Goal: Transaction & Acquisition: Book appointment/travel/reservation

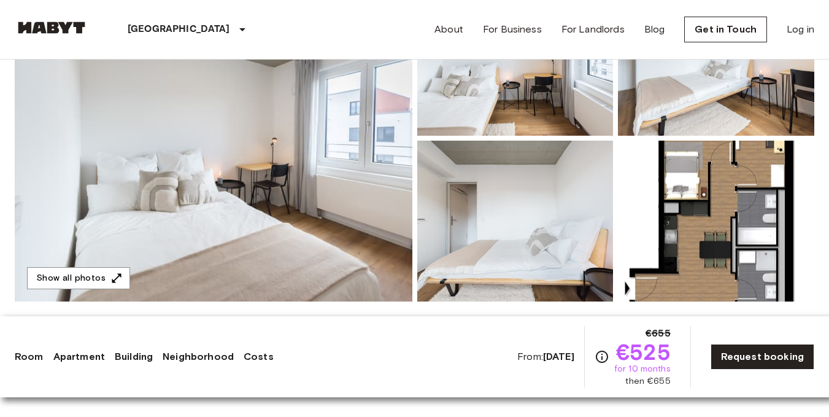
scroll to position [221, 0]
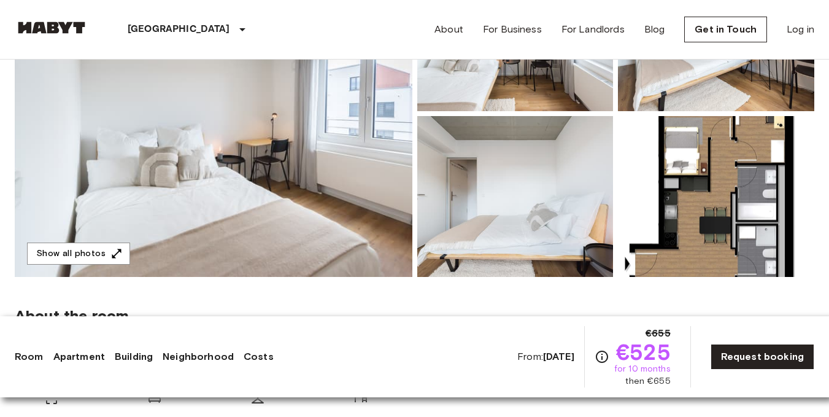
click at [261, 182] on img at bounding box center [214, 113] width 398 height 326
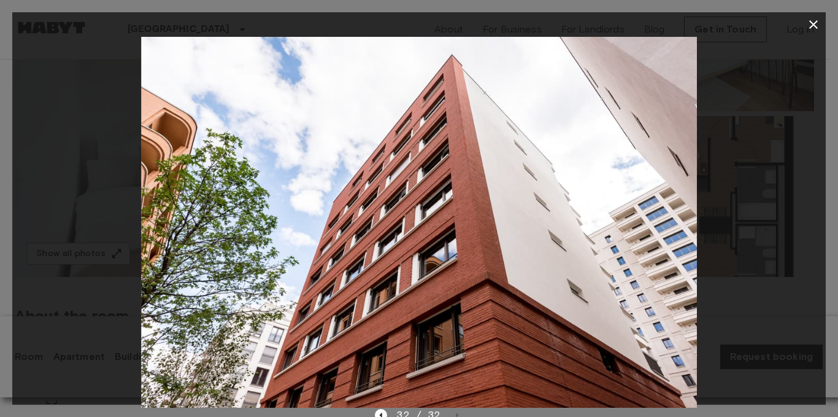
click at [818, 14] on button "button" at bounding box center [813, 24] width 25 height 25
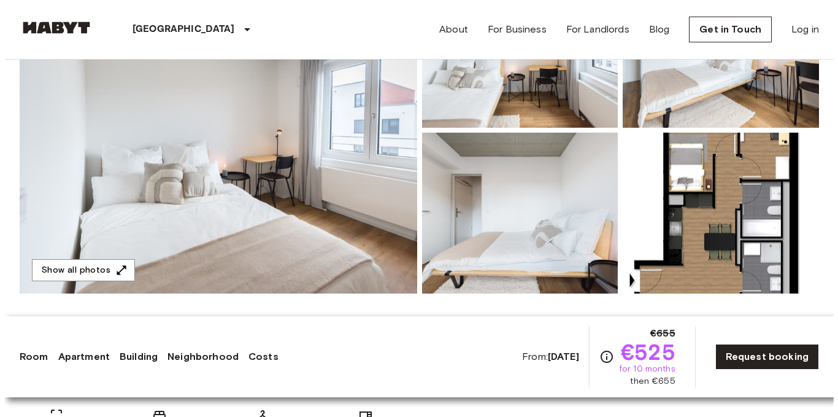
scroll to position [233, 0]
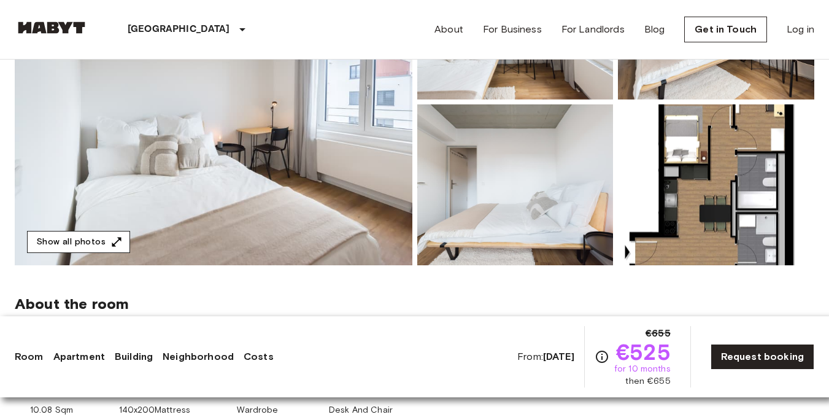
click at [63, 235] on button "Show all photos" at bounding box center [78, 242] width 103 height 23
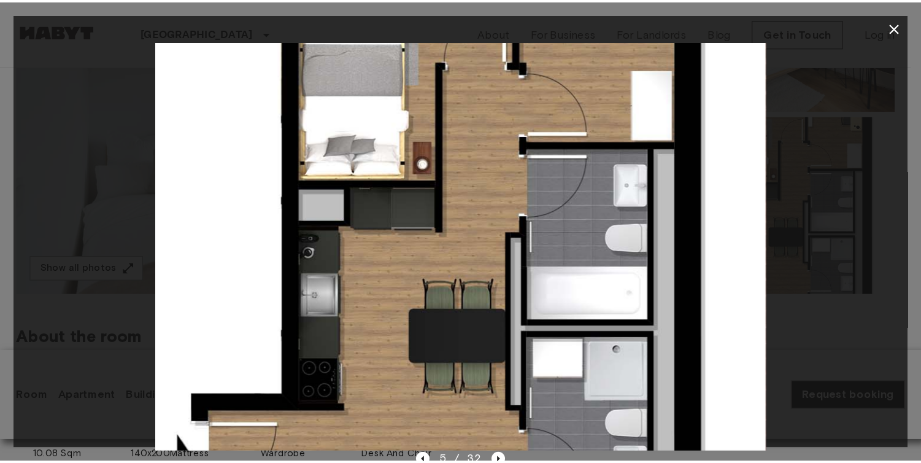
scroll to position [232, 0]
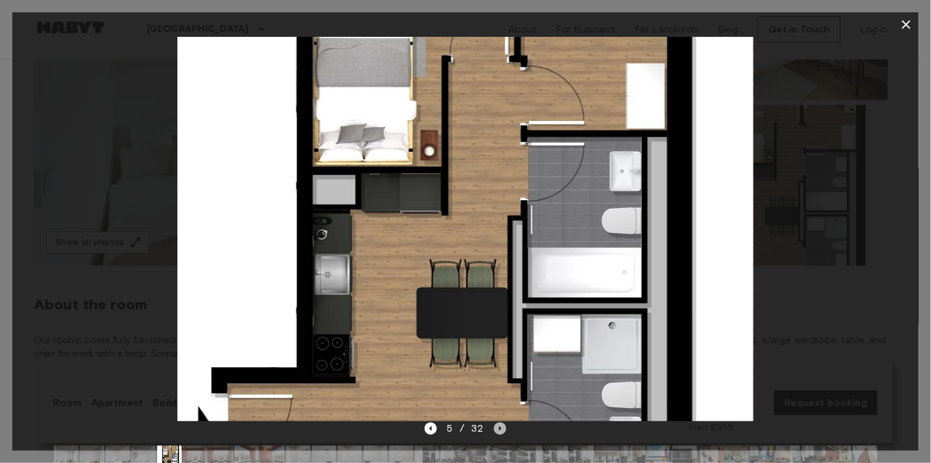
click at [501, 416] on icon "Next image" at bounding box center [500, 428] width 12 height 12
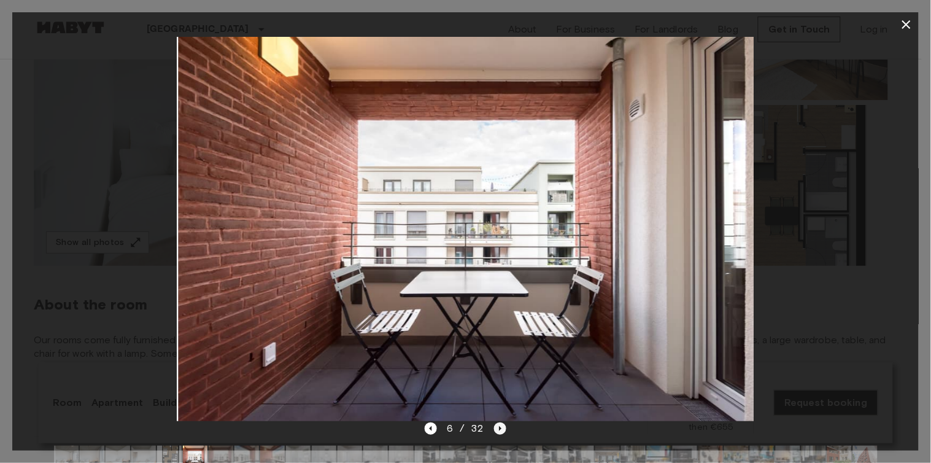
click at [501, 416] on icon "Next image" at bounding box center [500, 428] width 12 height 12
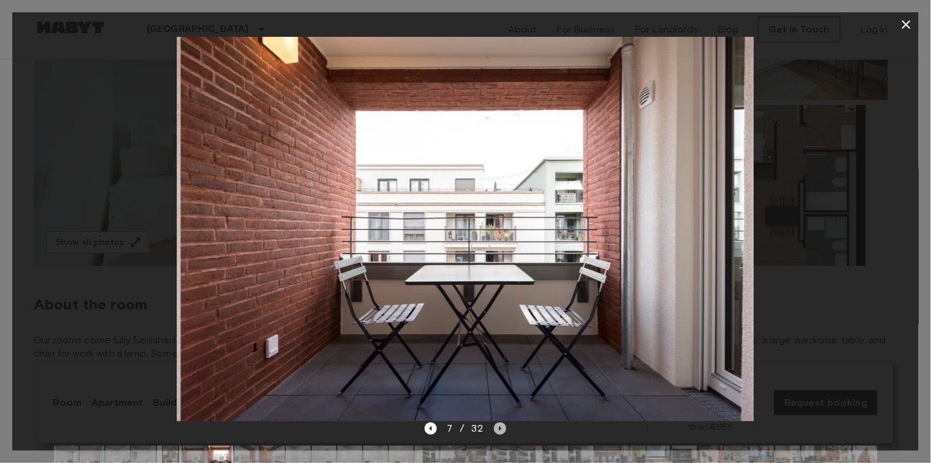
click at [501, 416] on icon "Next image" at bounding box center [500, 428] width 12 height 12
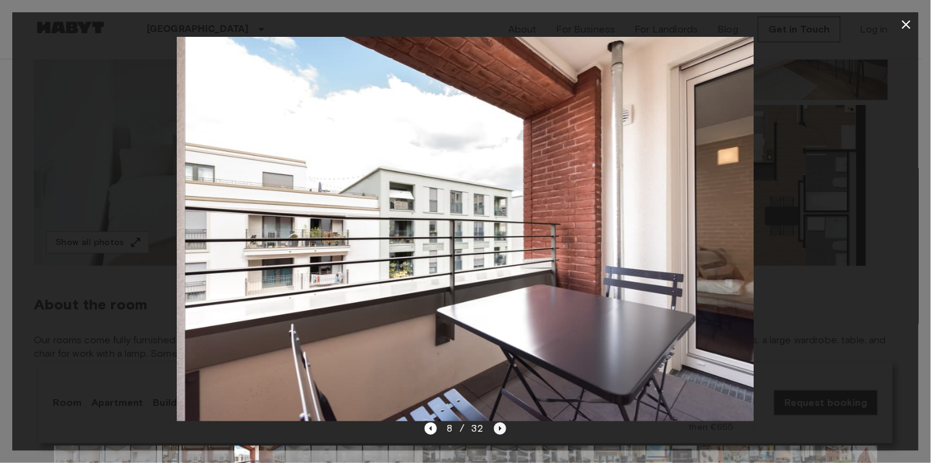
click at [501, 416] on icon "Next image" at bounding box center [500, 428] width 12 height 12
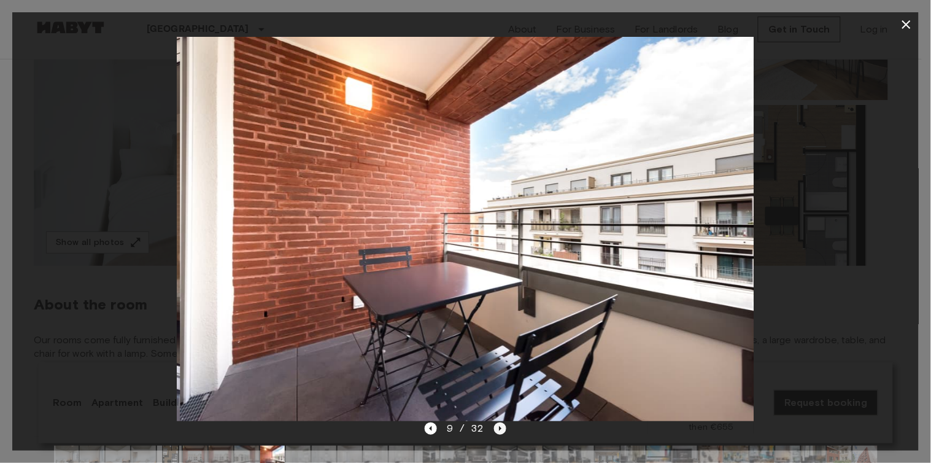
click at [501, 416] on icon "Next image" at bounding box center [500, 428] width 12 height 12
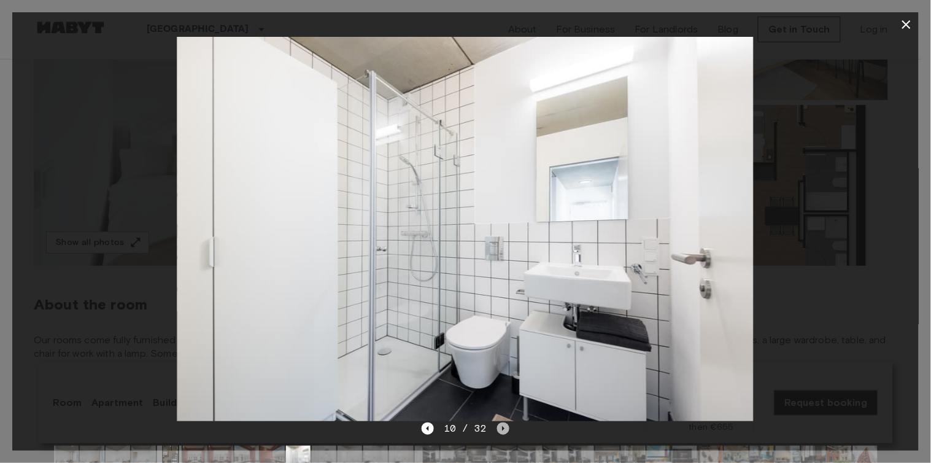
click at [501, 416] on icon "Next image" at bounding box center [503, 428] width 12 height 12
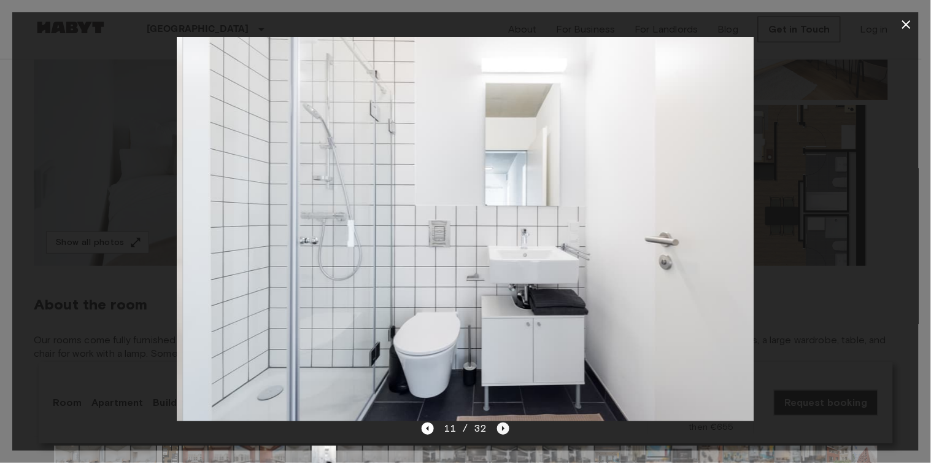
click at [501, 416] on icon "Next image" at bounding box center [503, 428] width 12 height 12
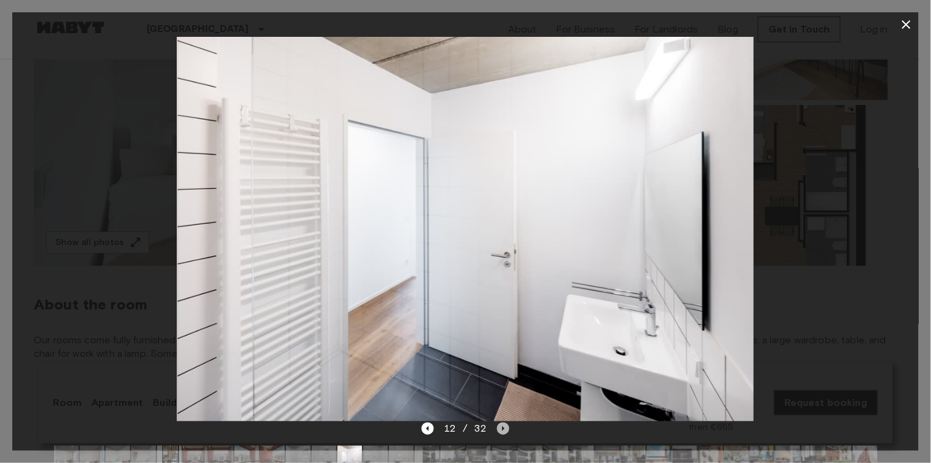
click at [501, 416] on icon "Next image" at bounding box center [503, 428] width 12 height 12
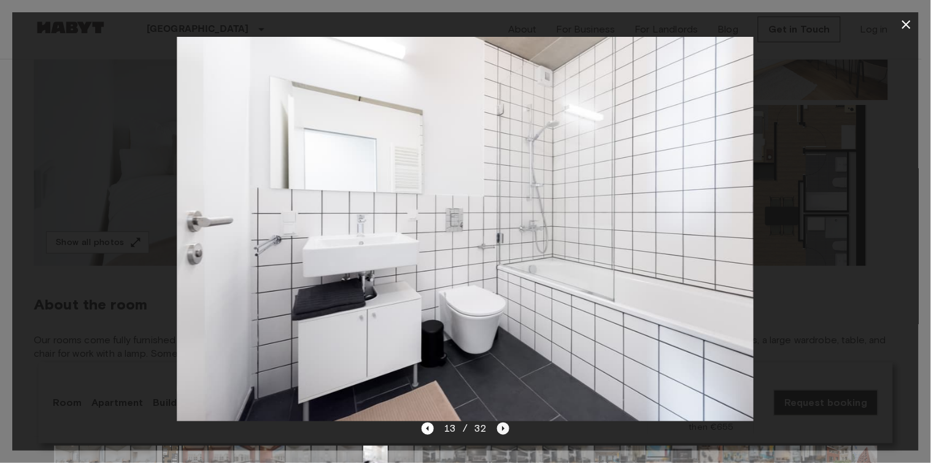
click at [501, 416] on icon "Next image" at bounding box center [503, 428] width 12 height 12
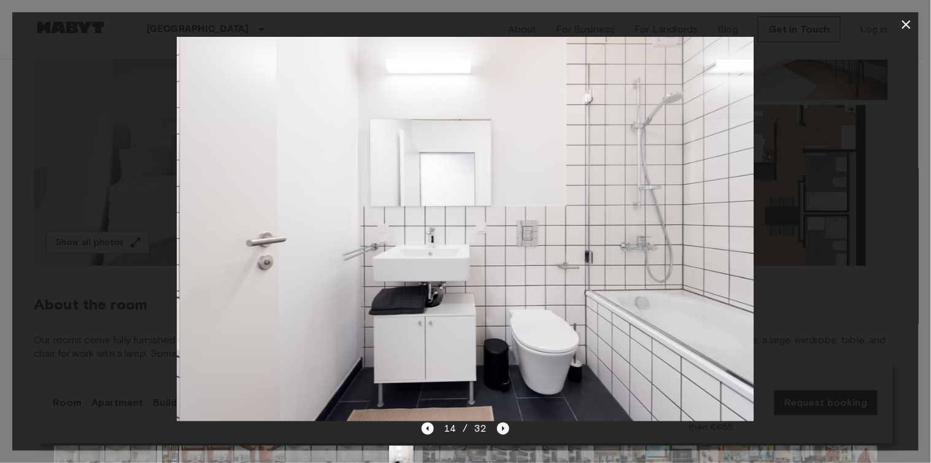
click at [501, 416] on icon "Next image" at bounding box center [503, 428] width 12 height 12
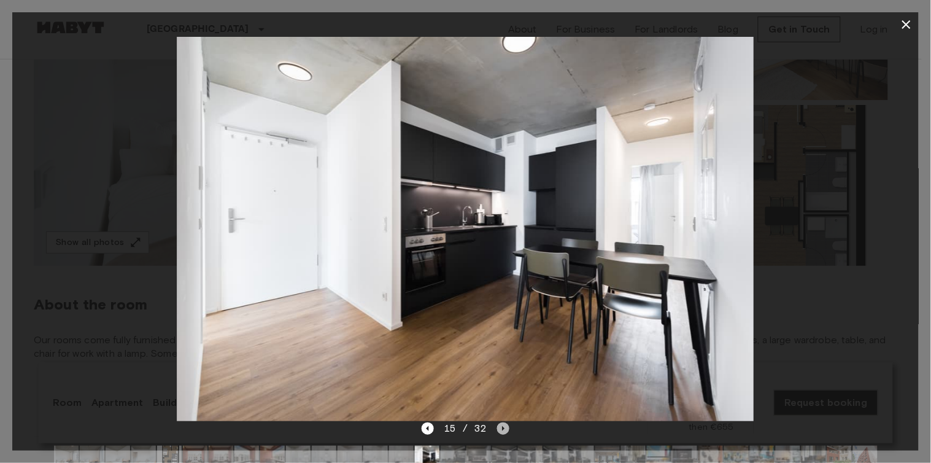
click at [501, 416] on icon "Next image" at bounding box center [503, 428] width 12 height 12
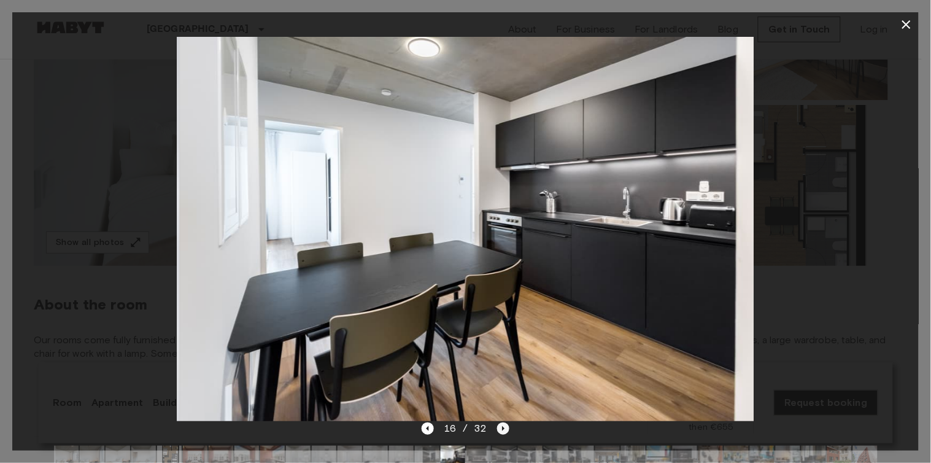
click at [501, 416] on icon "Next image" at bounding box center [503, 428] width 12 height 12
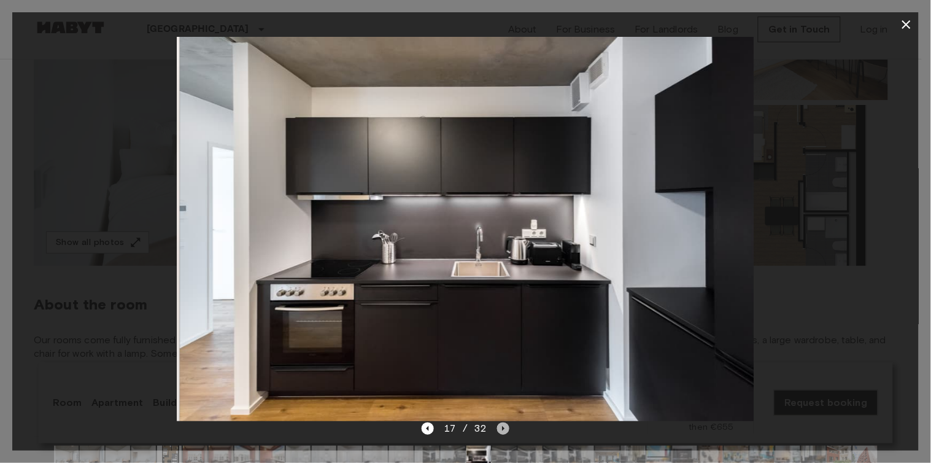
click at [501, 416] on icon "Next image" at bounding box center [503, 428] width 12 height 12
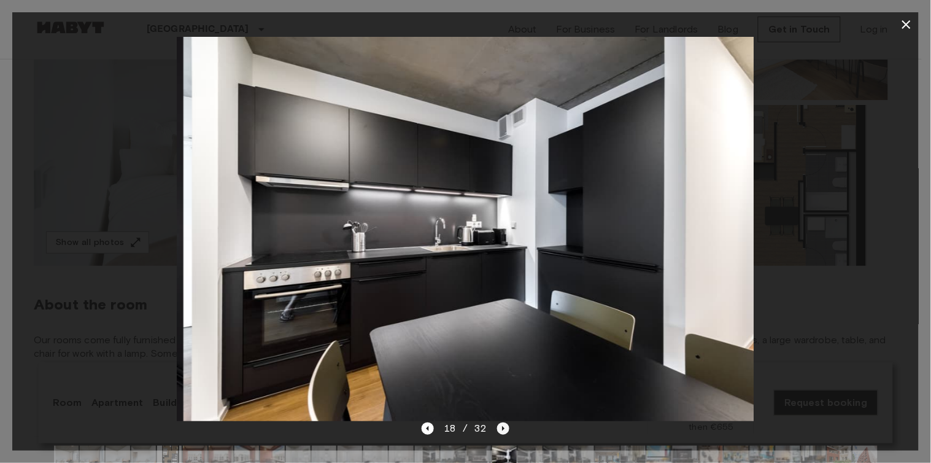
click at [501, 416] on icon "Next image" at bounding box center [503, 428] width 12 height 12
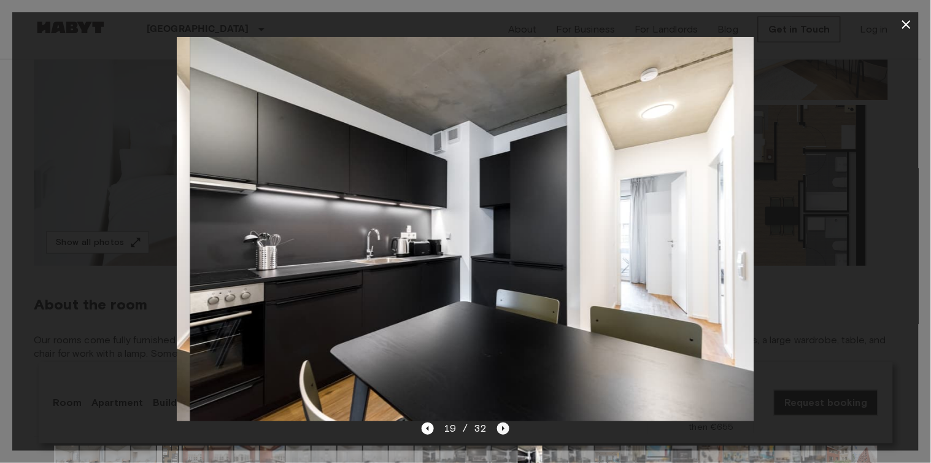
click at [501, 416] on icon "Next image" at bounding box center [503, 428] width 12 height 12
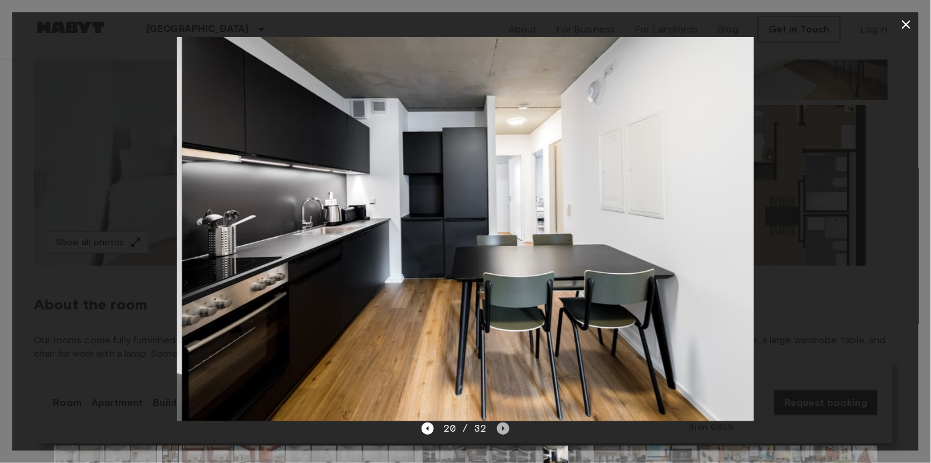
click at [501, 416] on icon "Next image" at bounding box center [503, 428] width 12 height 12
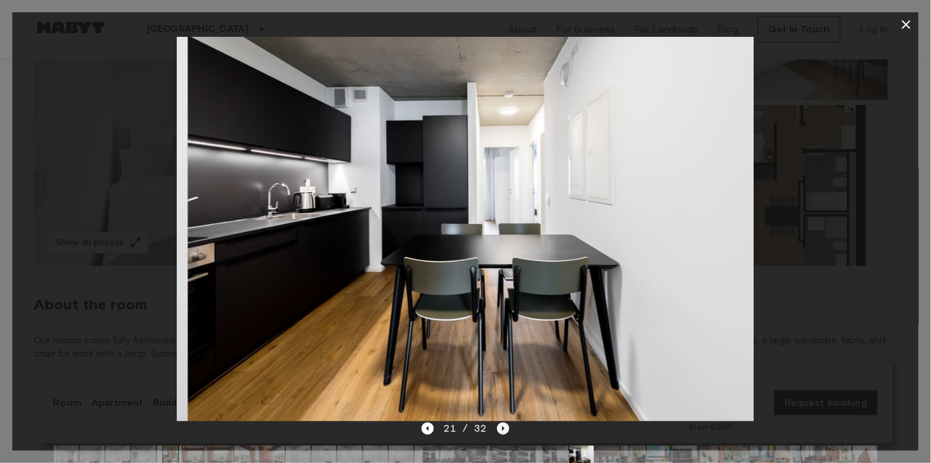
click at [501, 416] on icon "Next image" at bounding box center [503, 428] width 12 height 12
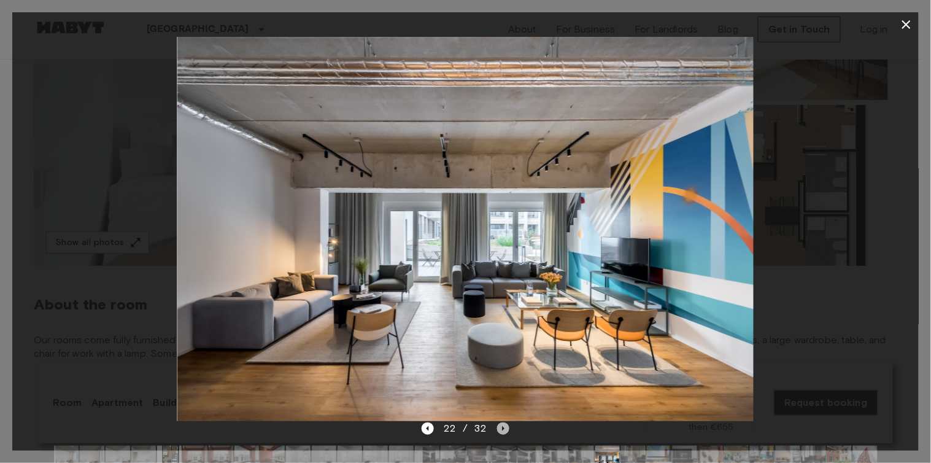
click at [501, 416] on icon "Next image" at bounding box center [503, 428] width 12 height 12
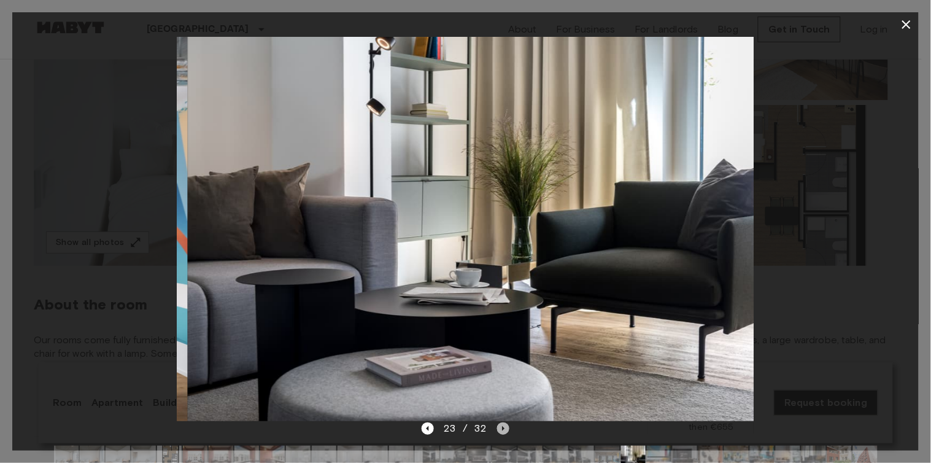
click at [501, 416] on icon "Next image" at bounding box center [503, 428] width 12 height 12
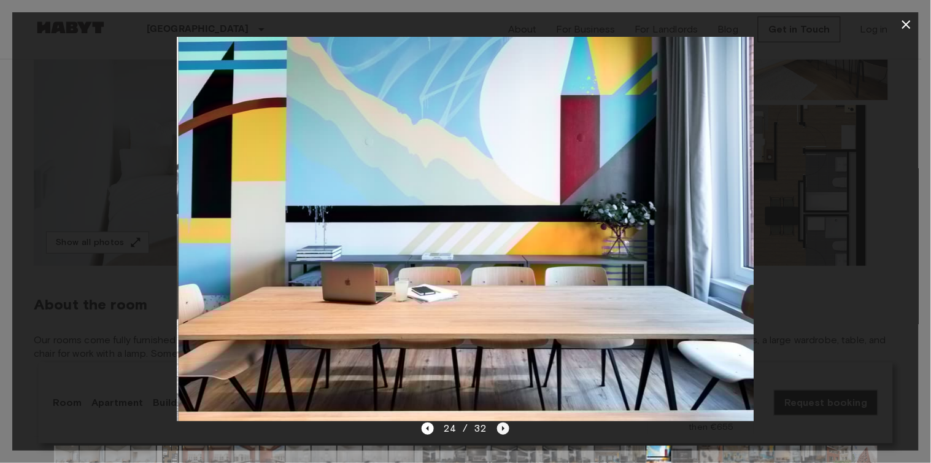
click at [501, 416] on icon "Next image" at bounding box center [503, 428] width 12 height 12
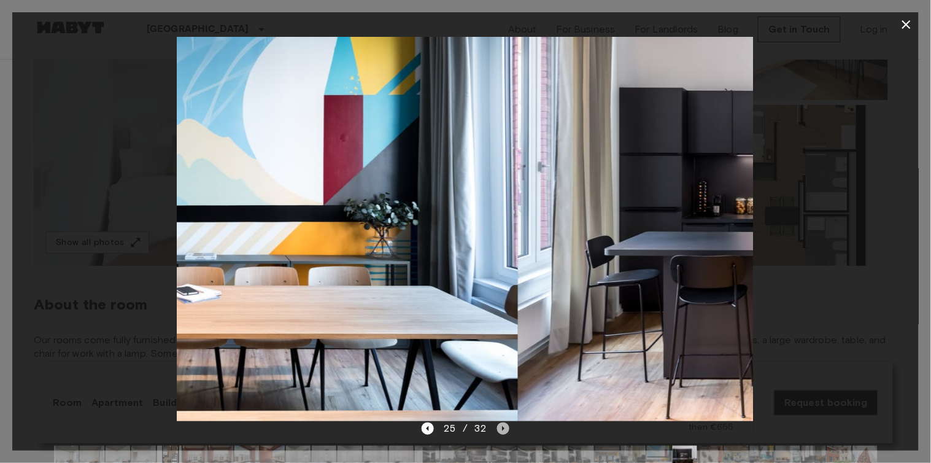
click at [501, 416] on icon "Next image" at bounding box center [503, 428] width 12 height 12
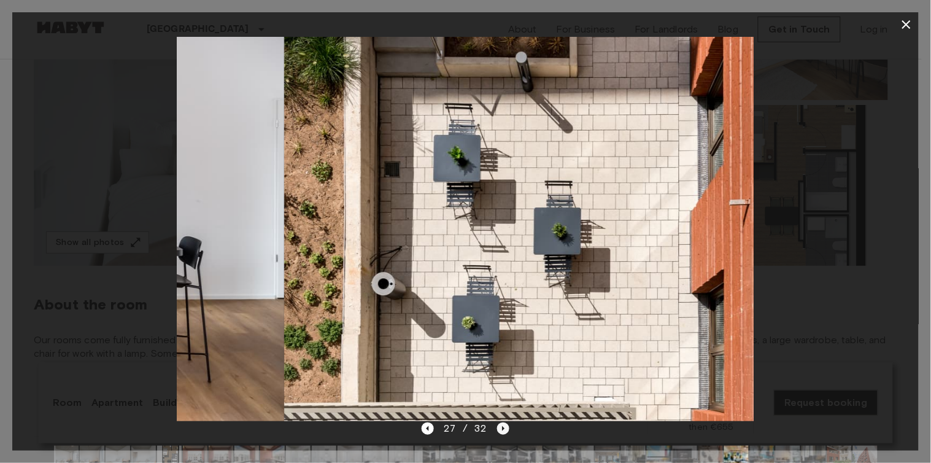
click at [501, 416] on icon "Next image" at bounding box center [503, 428] width 12 height 12
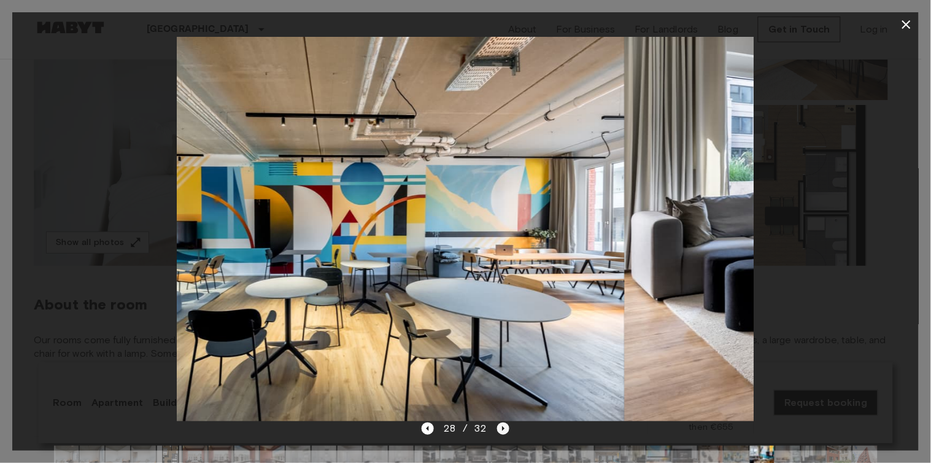
click at [501, 416] on icon "Next image" at bounding box center [503, 428] width 12 height 12
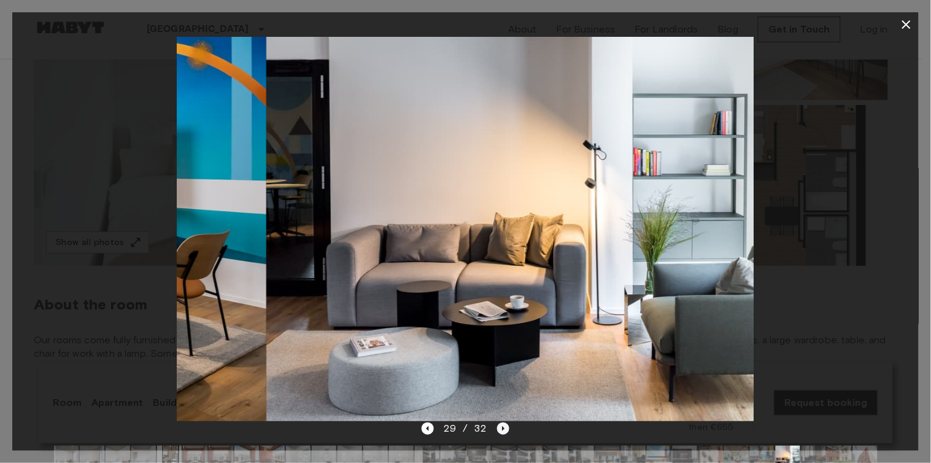
click at [501, 416] on icon "Next image" at bounding box center [503, 428] width 12 height 12
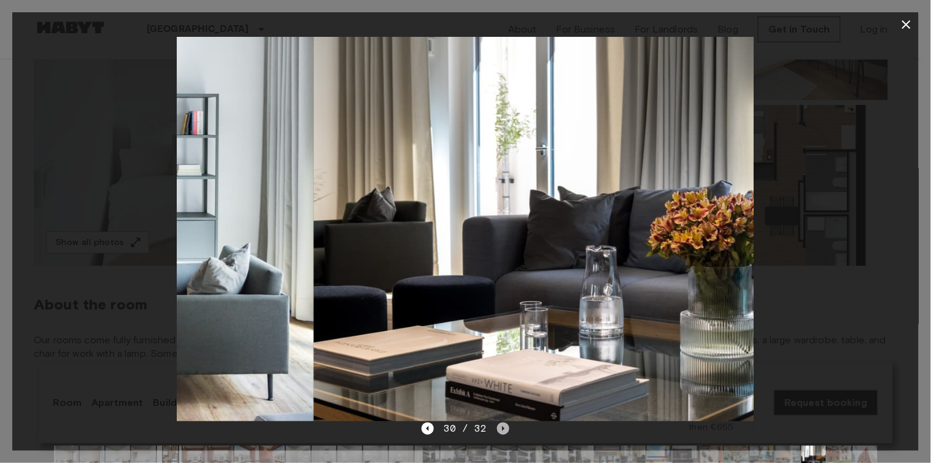
click at [501, 416] on icon "Next image" at bounding box center [503, 428] width 12 height 12
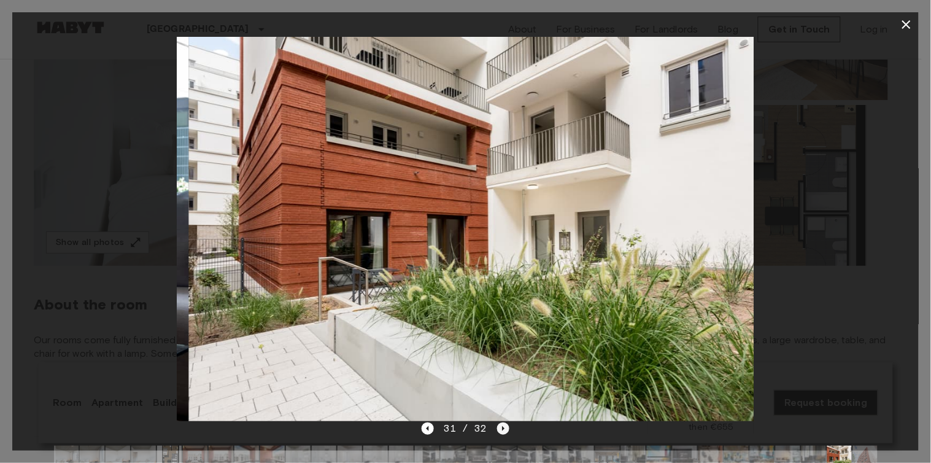
click at [501, 416] on icon "Next image" at bounding box center [503, 428] width 12 height 12
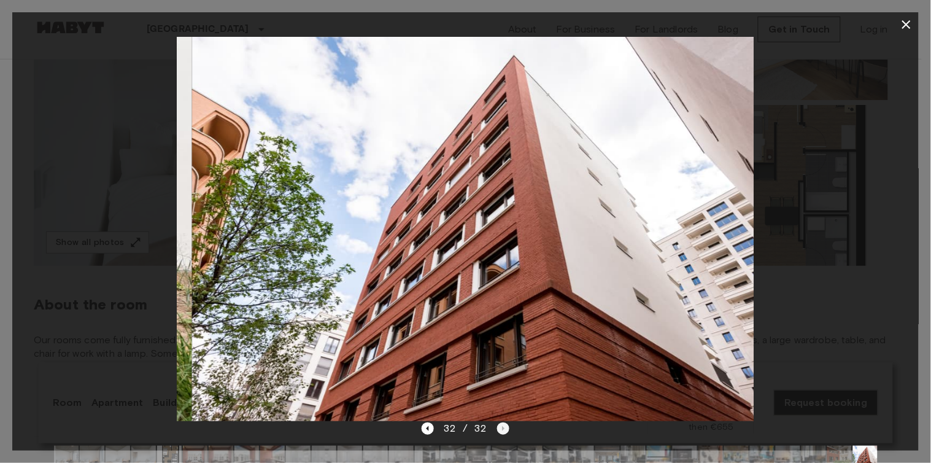
click at [501, 416] on div "32 / 32" at bounding box center [465, 428] width 88 height 15
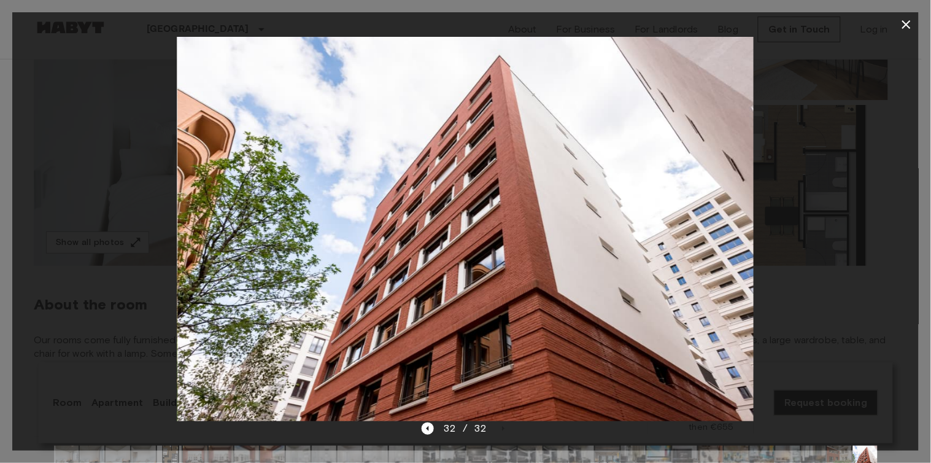
click at [828, 25] on icon "button" at bounding box center [906, 24] width 15 height 15
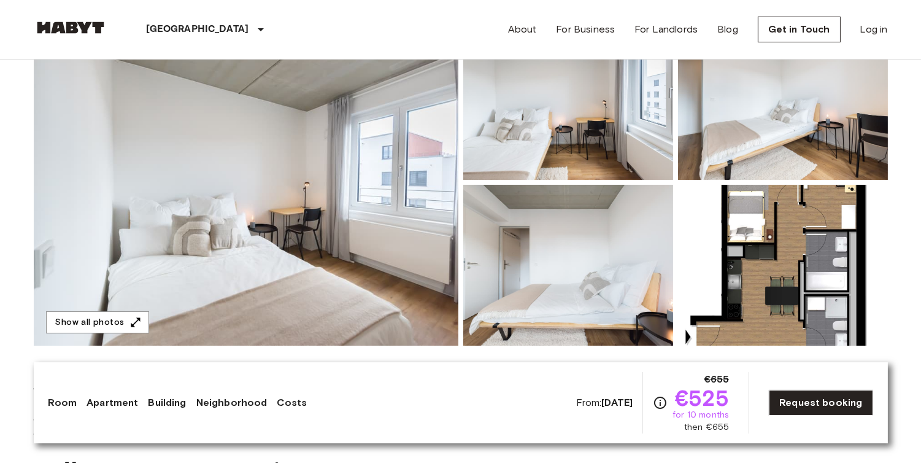
scroll to position [150, 0]
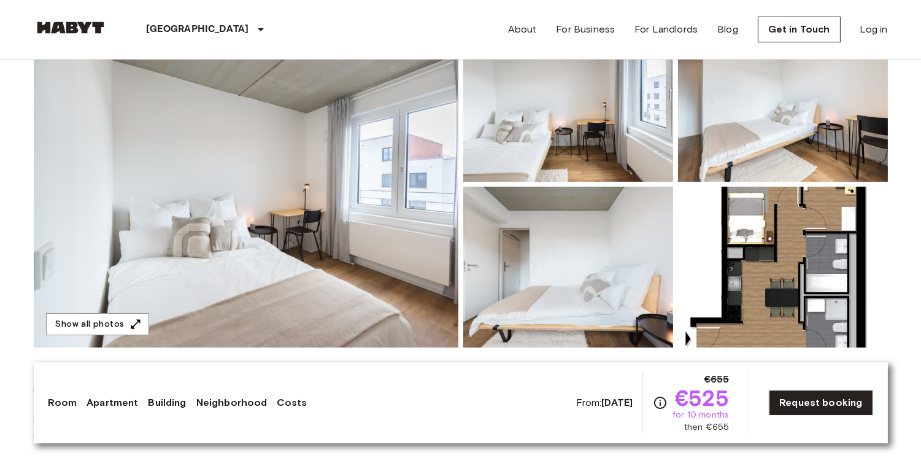
click at [733, 256] on img at bounding box center [783, 267] width 210 height 161
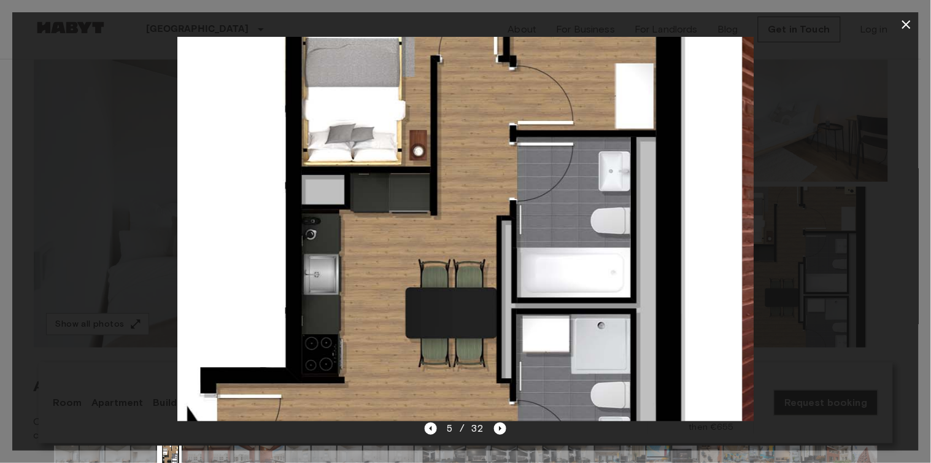
drag, startPoint x: 563, startPoint y: 215, endPoint x: 552, endPoint y: 260, distance: 46.7
click at [552, 260] on img at bounding box center [454, 229] width 576 height 384
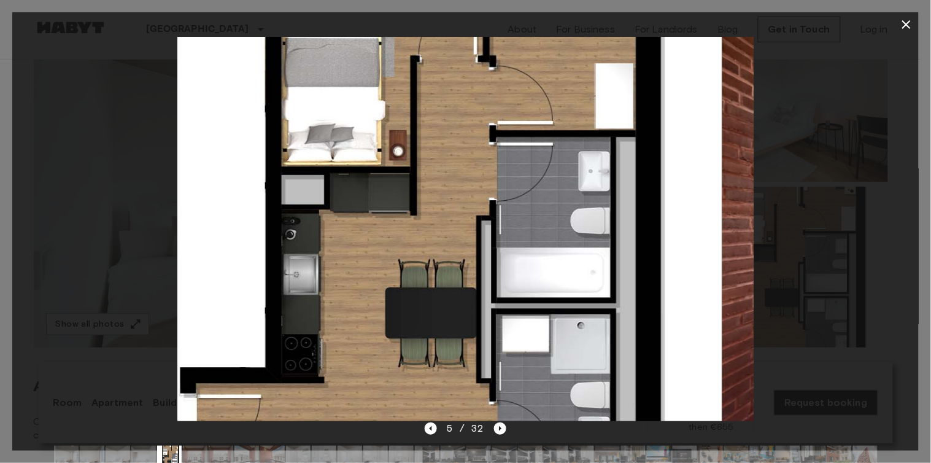
drag, startPoint x: 582, startPoint y: 161, endPoint x: 550, endPoint y: 170, distance: 32.4
click at [550, 170] on img at bounding box center [434, 229] width 576 height 384
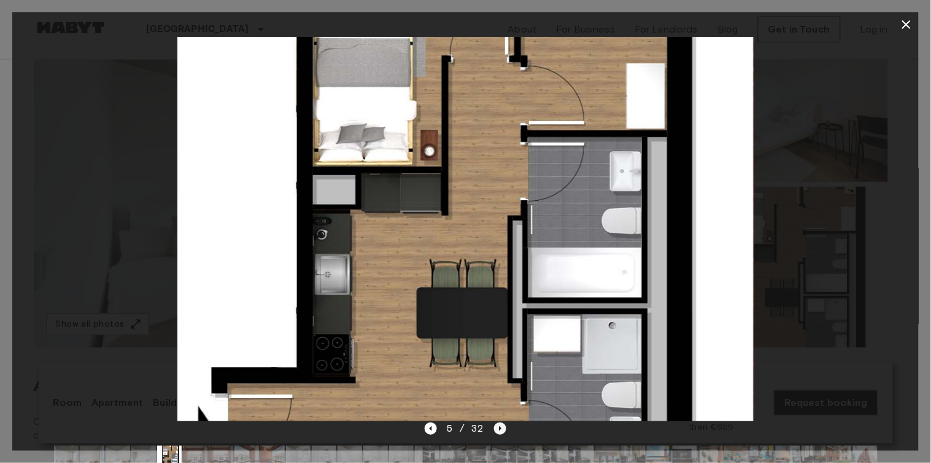
click at [497, 416] on icon "Next image" at bounding box center [500, 428] width 12 height 12
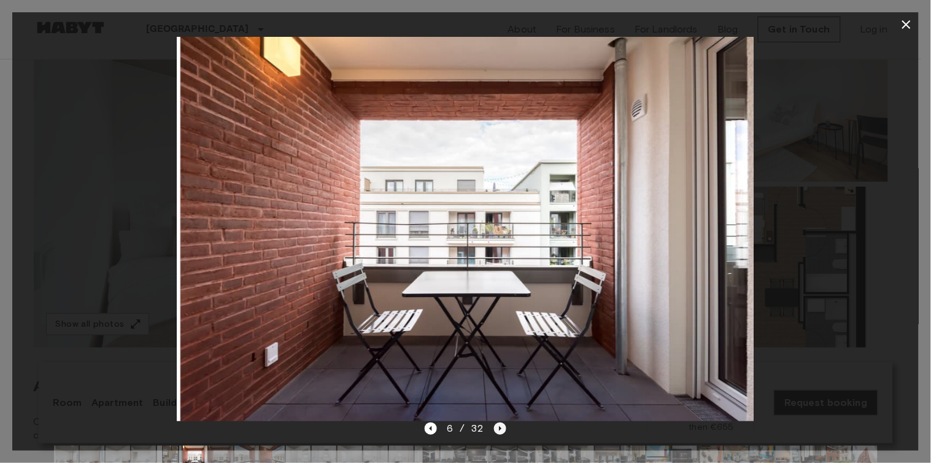
click at [497, 416] on icon "Next image" at bounding box center [500, 428] width 12 height 12
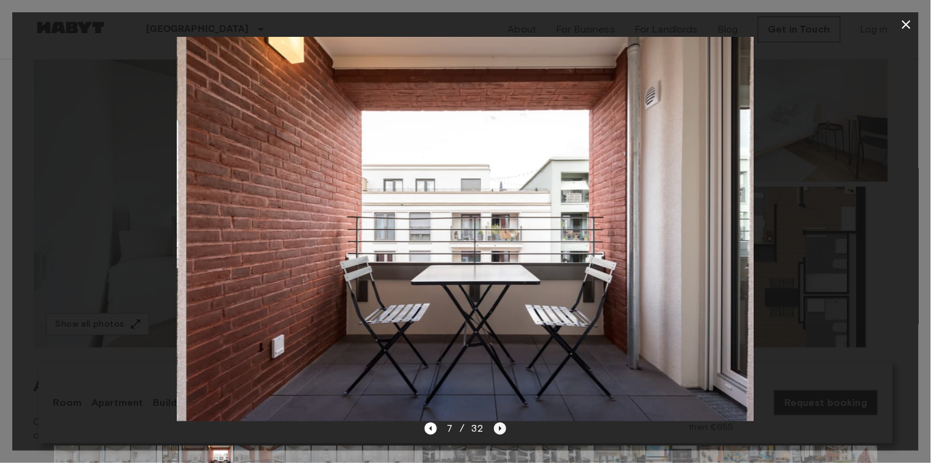
click at [497, 416] on icon "Next image" at bounding box center [500, 428] width 12 height 12
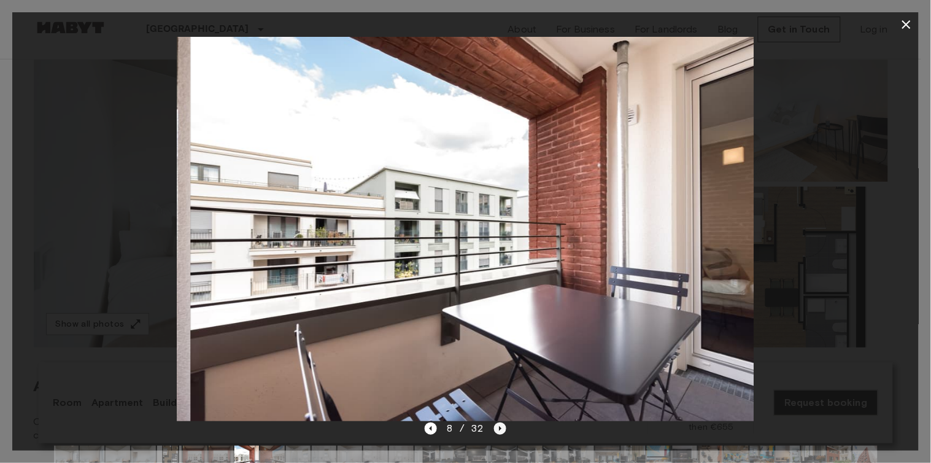
click at [497, 416] on icon "Next image" at bounding box center [500, 428] width 12 height 12
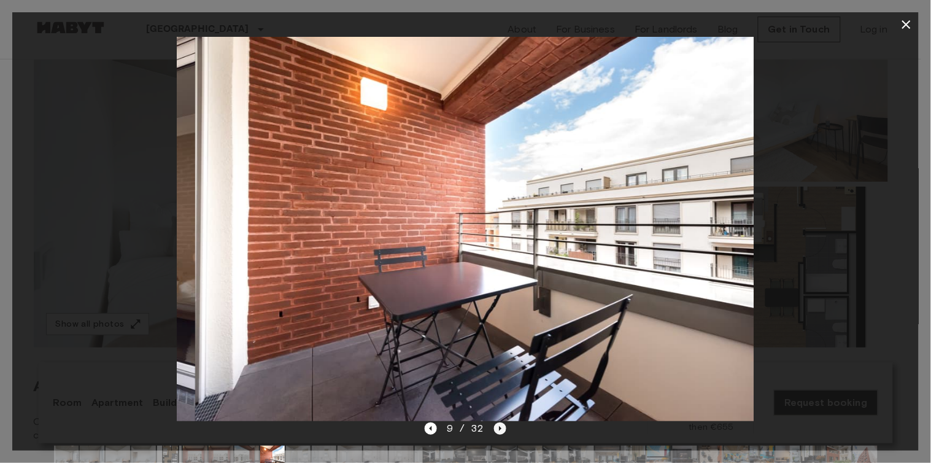
click at [497, 416] on icon "Next image" at bounding box center [500, 428] width 12 height 12
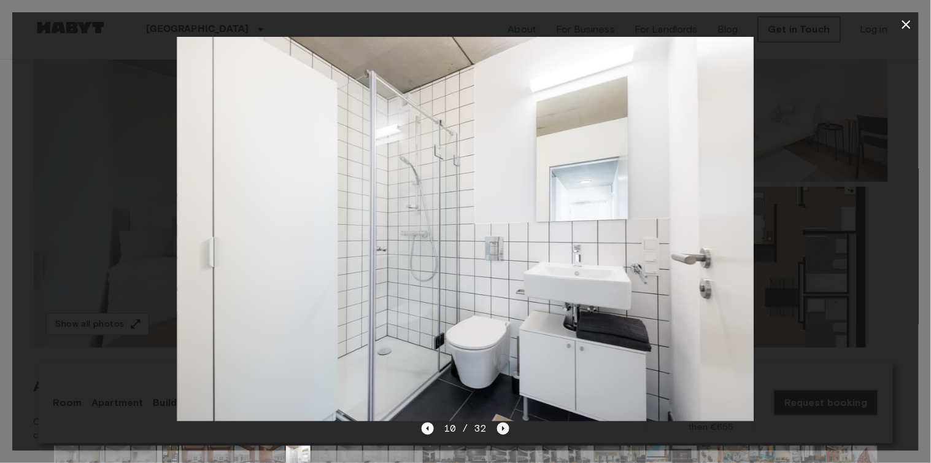
click at [497, 416] on icon "Next image" at bounding box center [503, 428] width 12 height 12
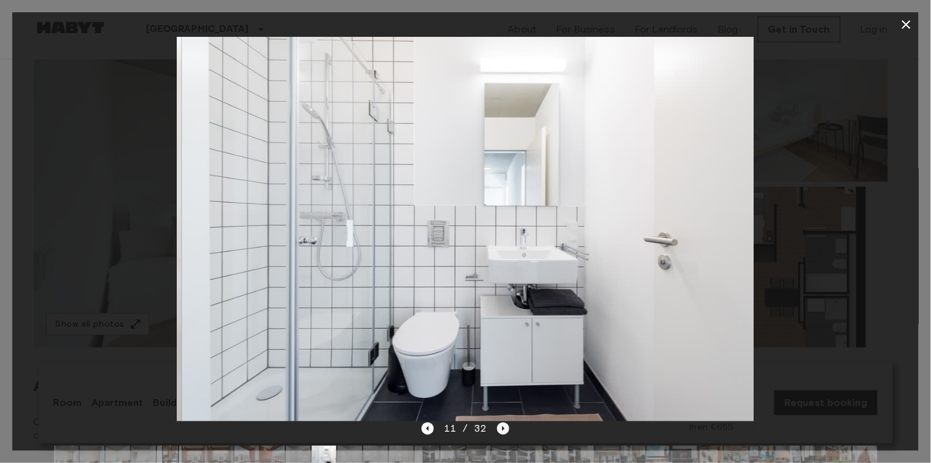
click at [497, 416] on icon "Next image" at bounding box center [503, 428] width 12 height 12
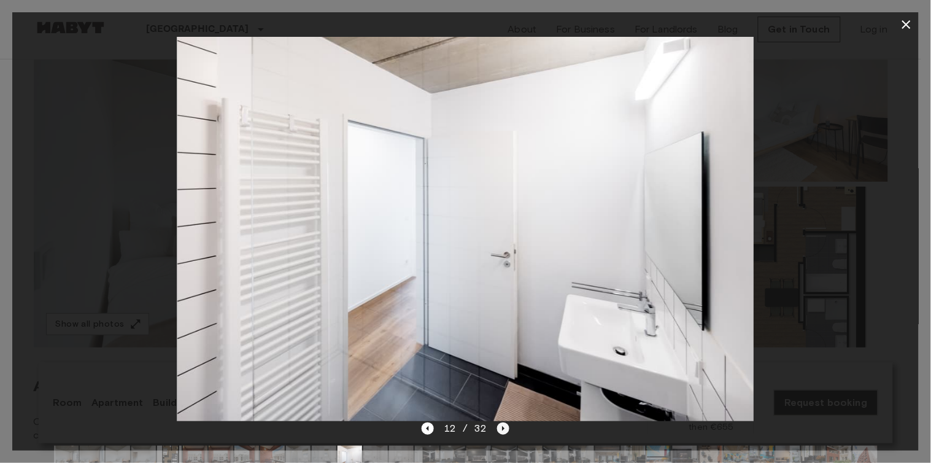
click at [497, 416] on icon "Next image" at bounding box center [503, 428] width 12 height 12
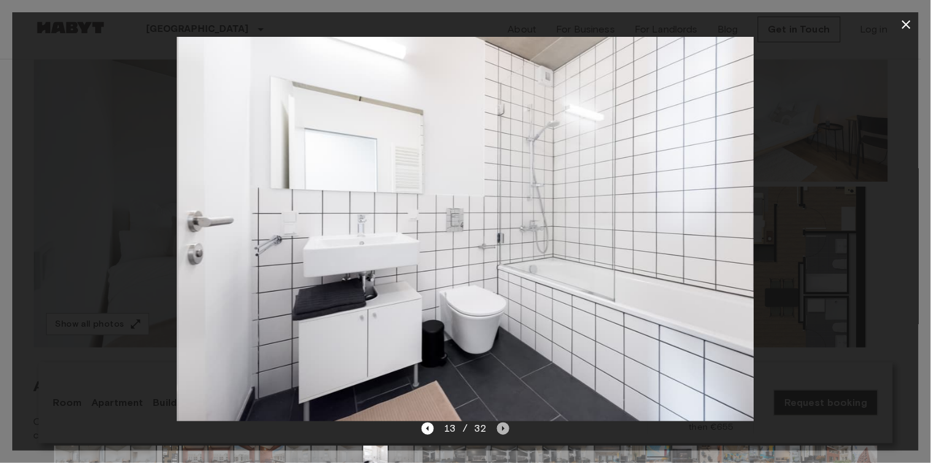
click at [497, 416] on icon "Next image" at bounding box center [503, 428] width 12 height 12
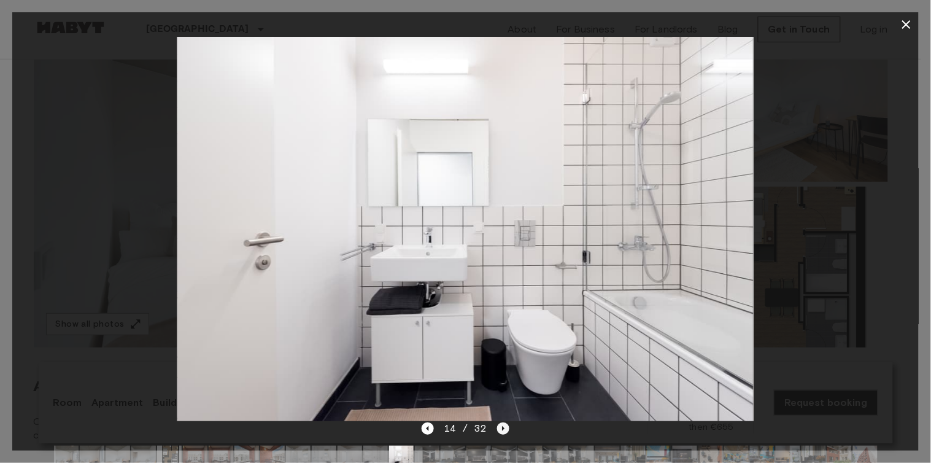
click at [497, 416] on icon "Next image" at bounding box center [503, 428] width 12 height 12
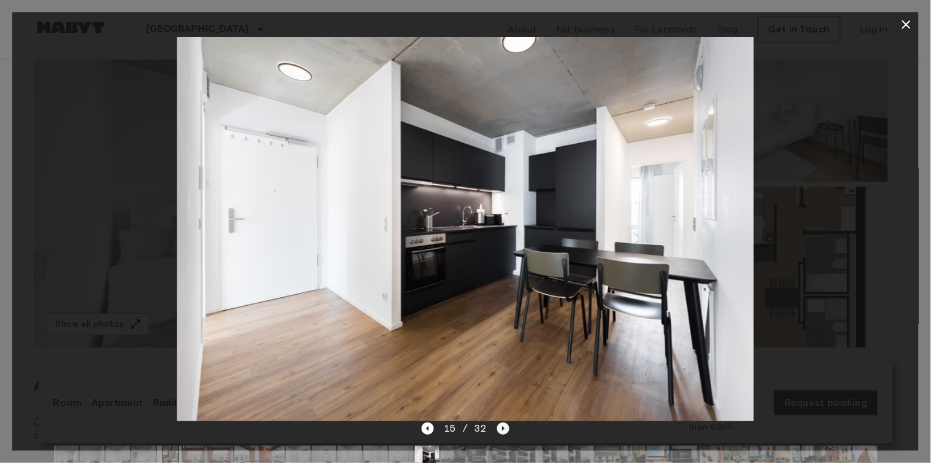
click at [497, 416] on icon "Next image" at bounding box center [503, 428] width 12 height 12
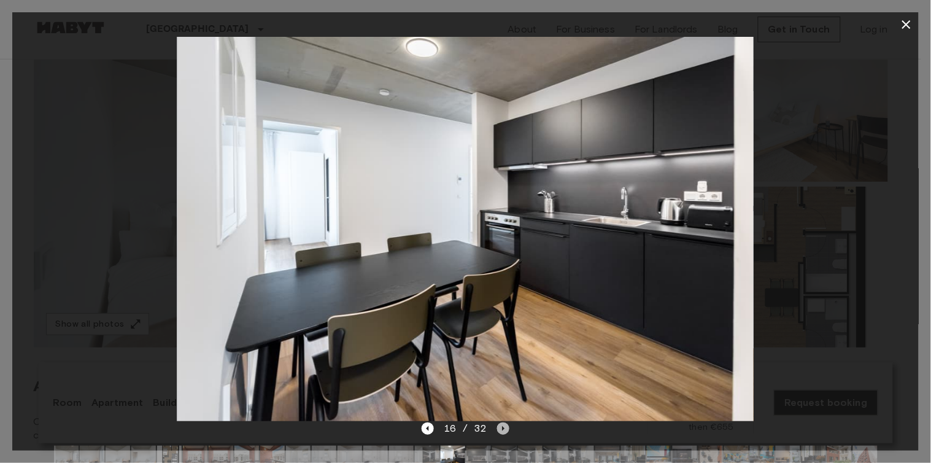
click at [497, 416] on icon "Next image" at bounding box center [503, 428] width 12 height 12
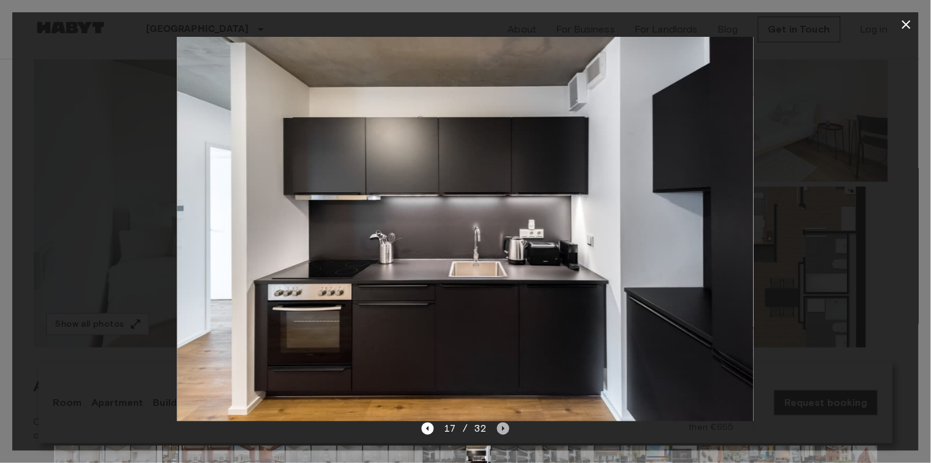
click at [497, 416] on icon "Next image" at bounding box center [503, 428] width 12 height 12
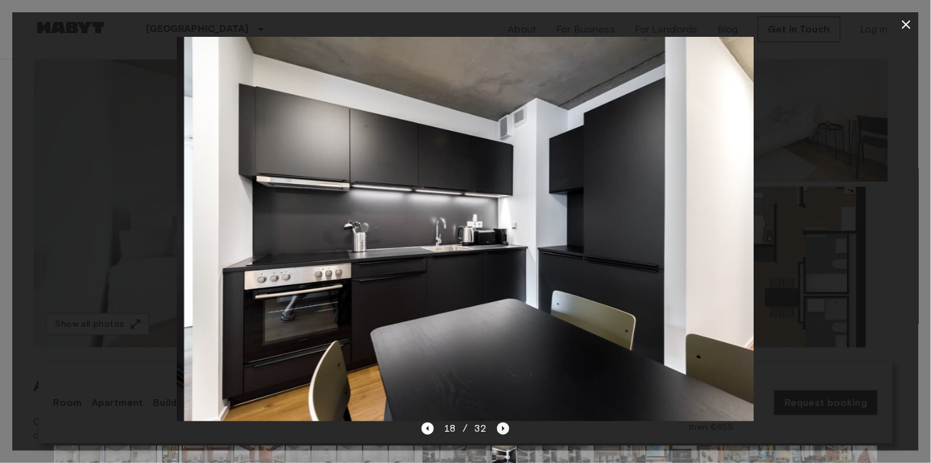
click at [497, 416] on icon "Next image" at bounding box center [503, 428] width 12 height 12
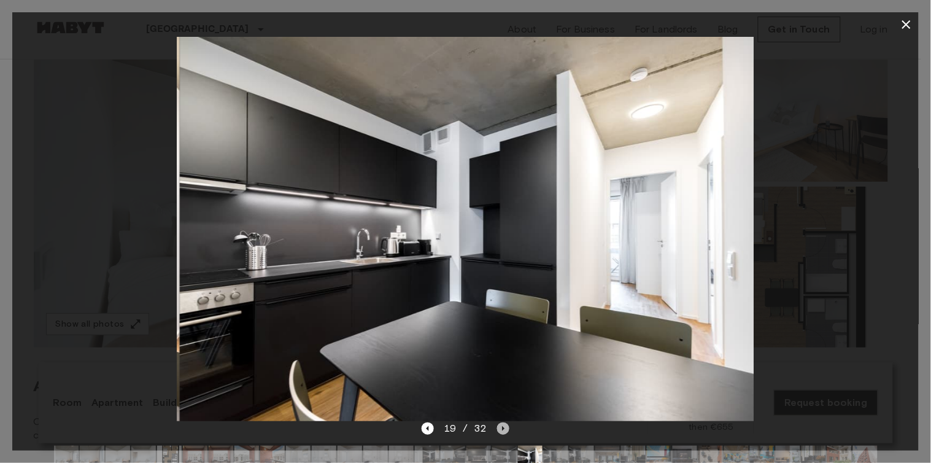
click at [497, 416] on icon "Next image" at bounding box center [503, 428] width 12 height 12
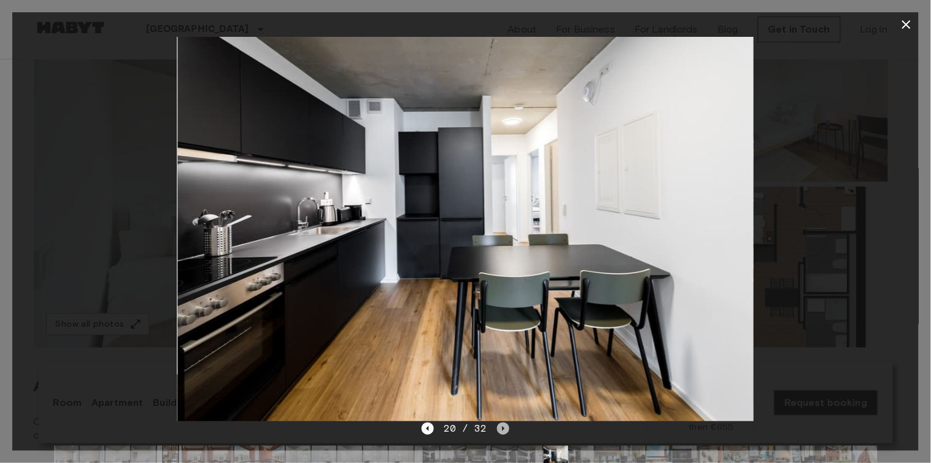
click at [497, 416] on icon "Next image" at bounding box center [503, 428] width 12 height 12
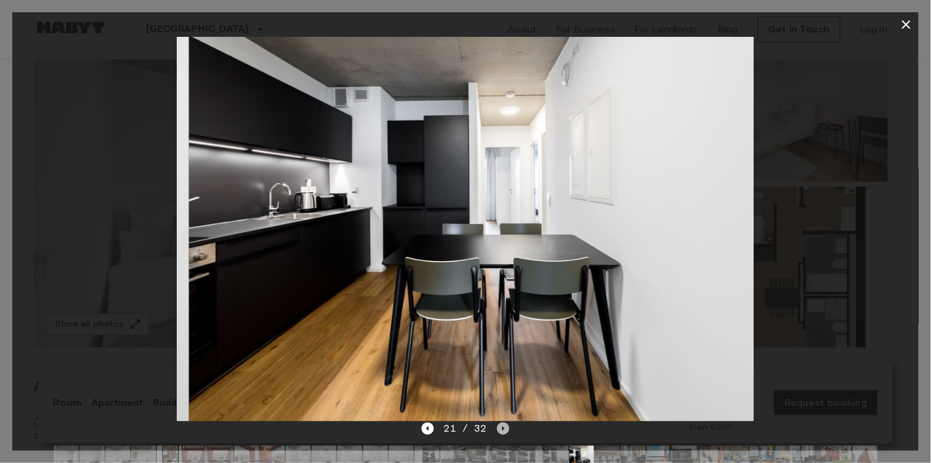
click at [497, 416] on icon "Next image" at bounding box center [503, 428] width 12 height 12
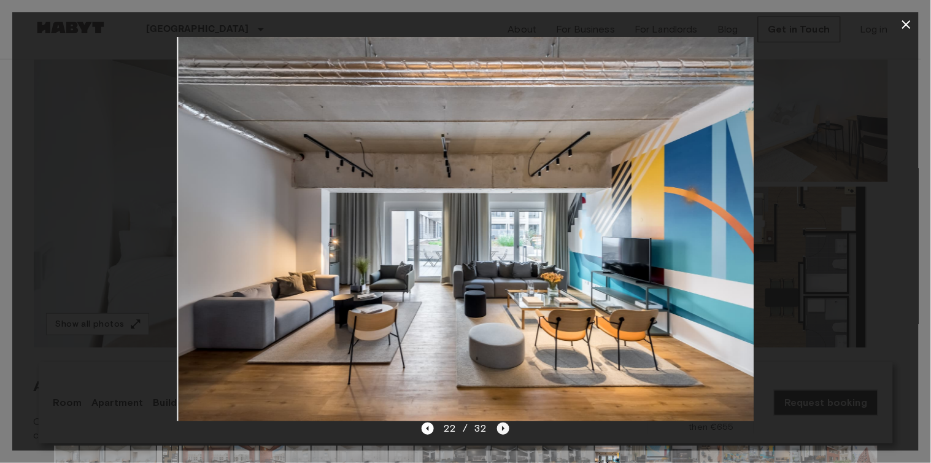
click at [497, 416] on icon "Next image" at bounding box center [503, 428] width 12 height 12
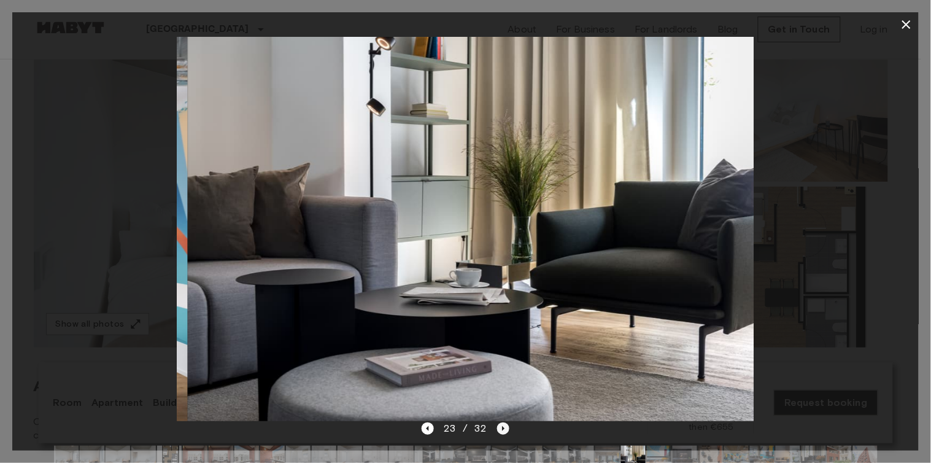
click at [497, 416] on icon "Next image" at bounding box center [503, 428] width 12 height 12
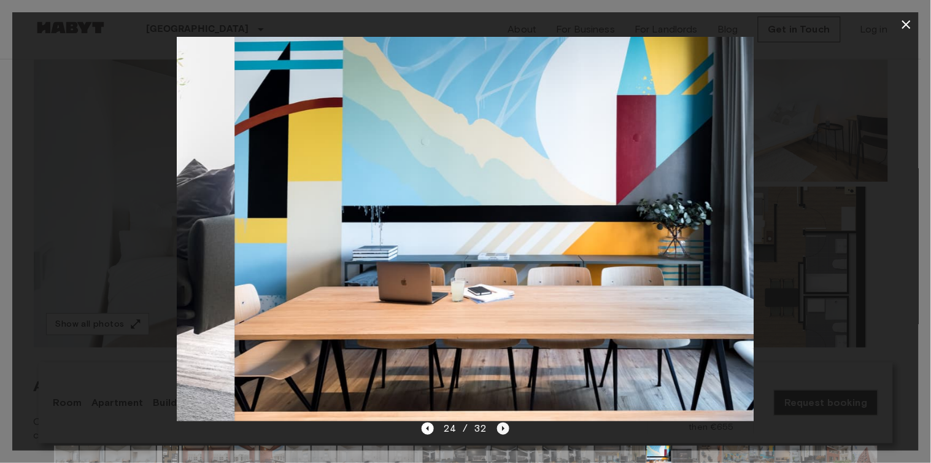
click at [497, 416] on icon "Next image" at bounding box center [503, 428] width 12 height 12
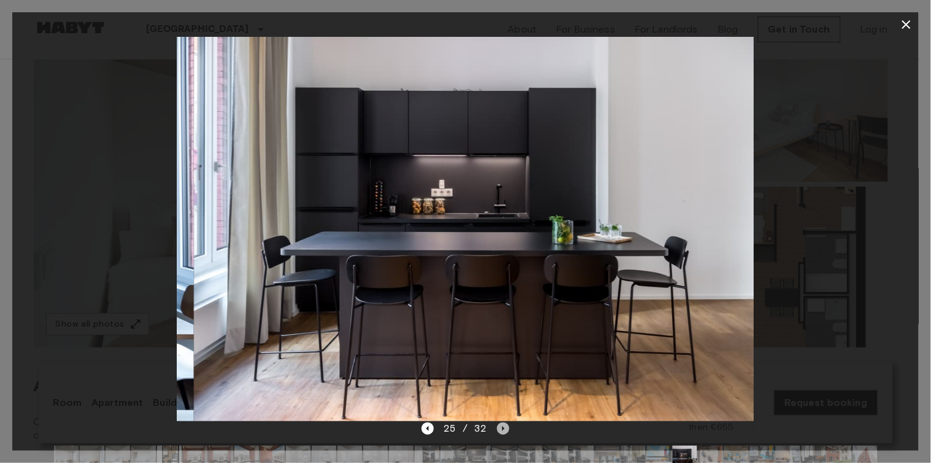
click at [497, 416] on icon "Next image" at bounding box center [503, 428] width 12 height 12
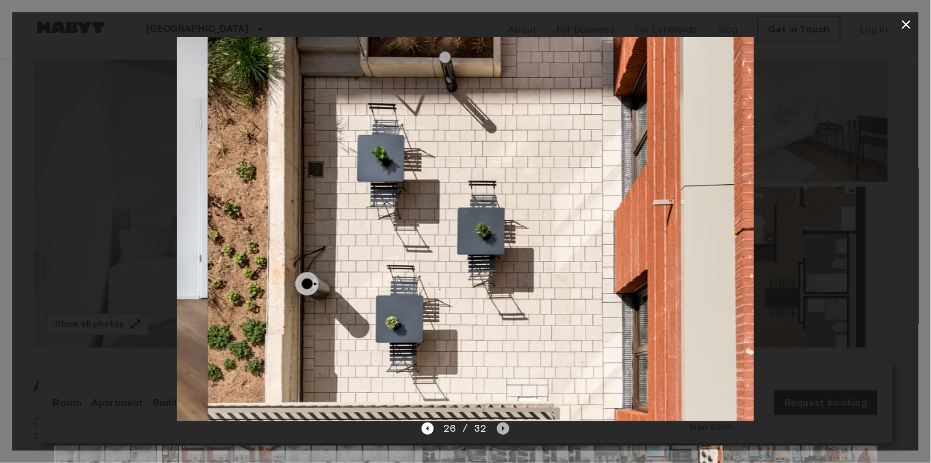
click at [497, 416] on icon "Next image" at bounding box center [503, 428] width 12 height 12
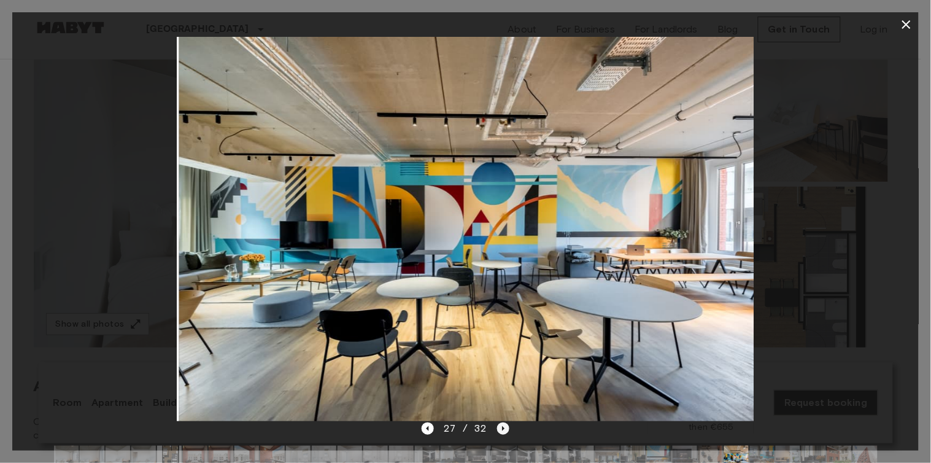
click at [497, 416] on icon "Next image" at bounding box center [503, 428] width 12 height 12
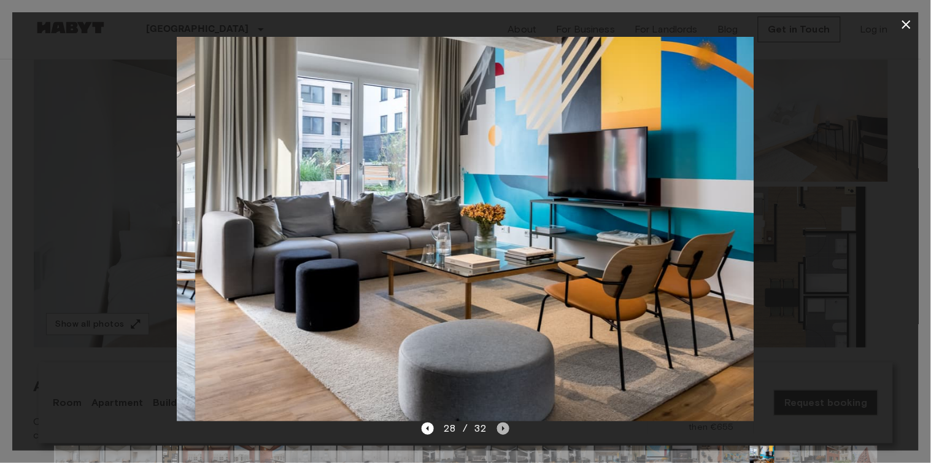
click at [497, 416] on icon "Next image" at bounding box center [503, 428] width 12 height 12
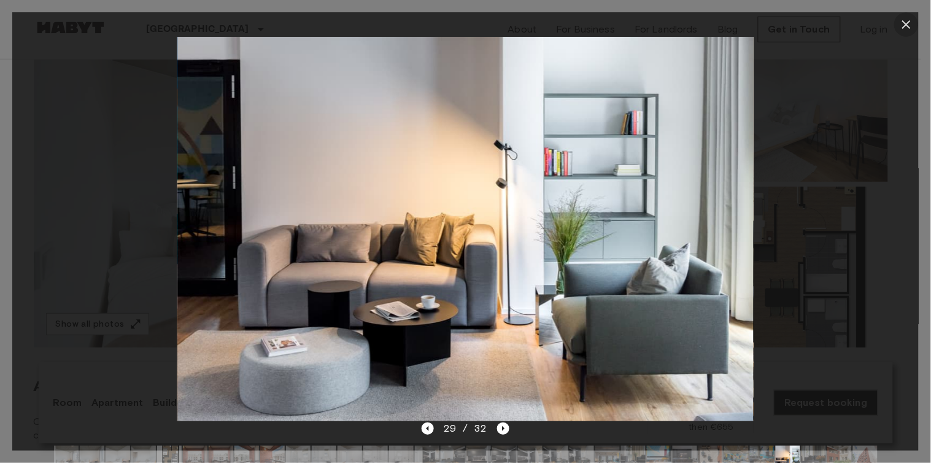
click at [828, 25] on icon "button" at bounding box center [906, 24] width 9 height 9
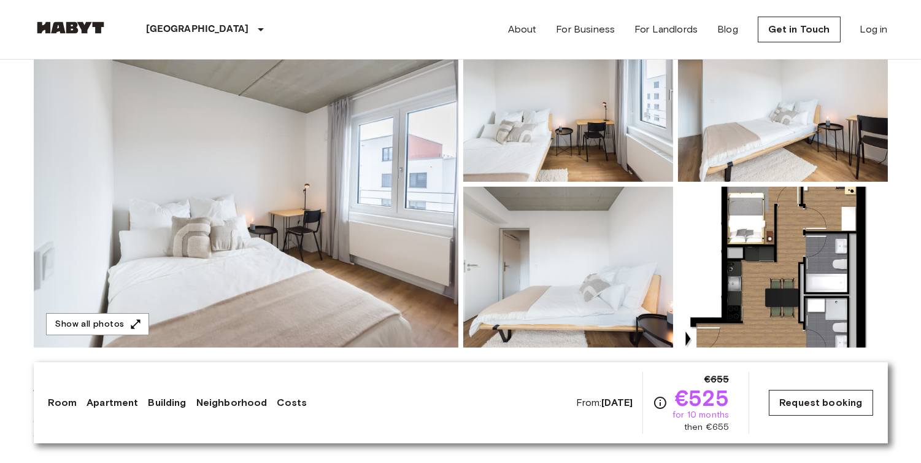
click at [821, 400] on link "Request booking" at bounding box center [821, 403] width 104 height 26
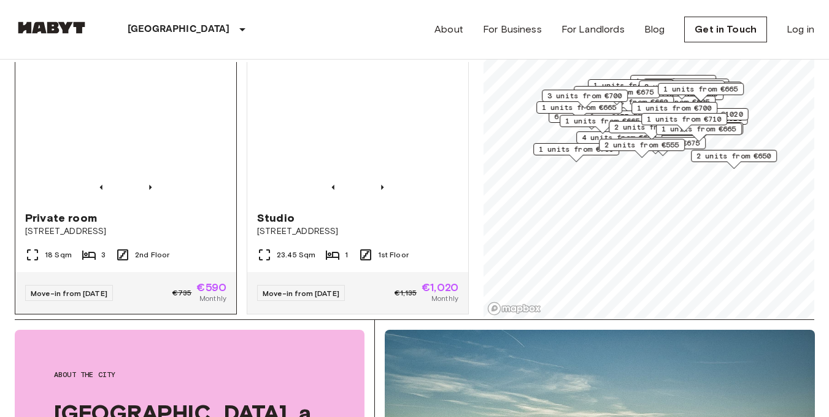
scroll to position [832, 0]
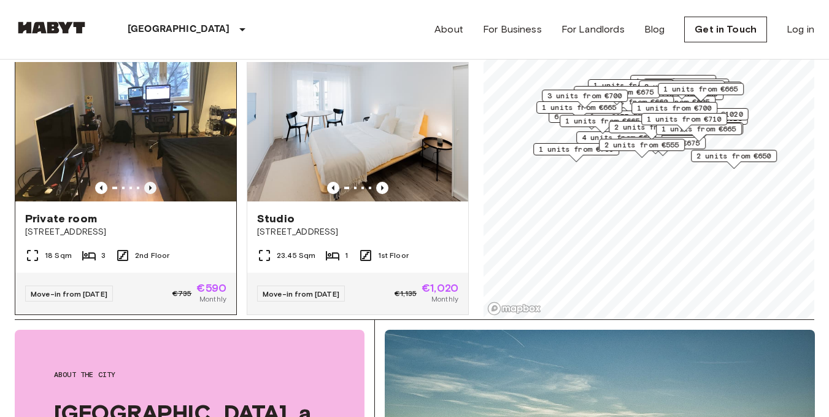
click at [150, 182] on icon "Previous image" at bounding box center [150, 188] width 12 height 12
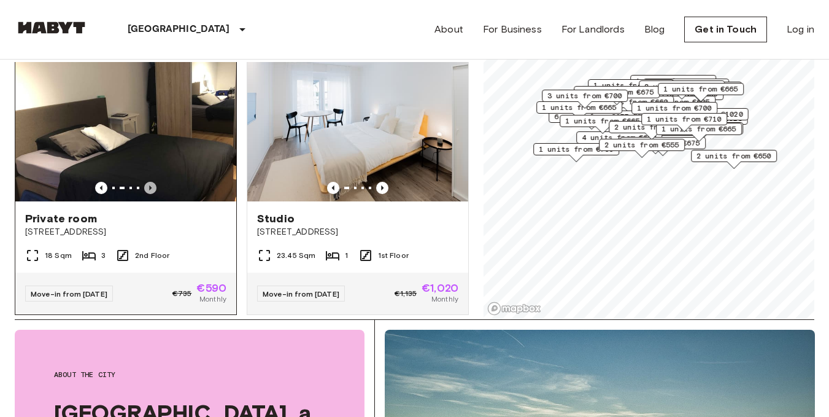
click at [150, 182] on icon "Previous image" at bounding box center [150, 188] width 12 height 12
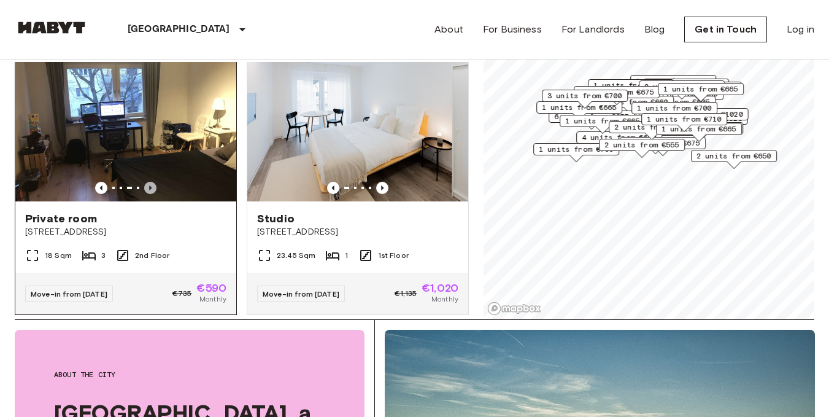
click at [150, 182] on icon "Previous image" at bounding box center [150, 188] width 12 height 12
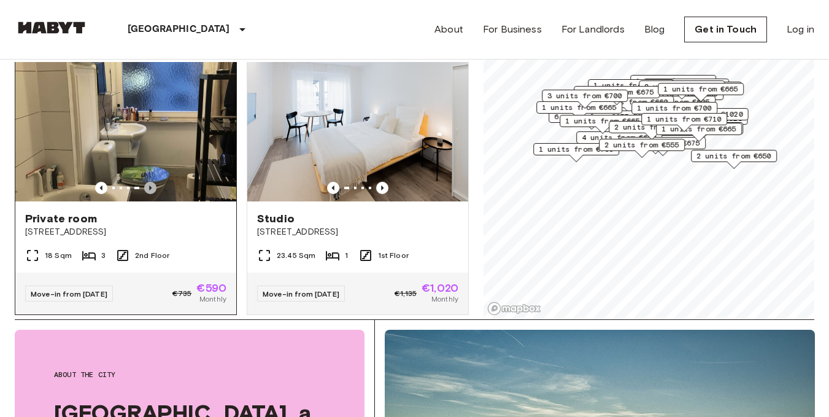
click at [150, 182] on icon "Previous image" at bounding box center [150, 188] width 12 height 12
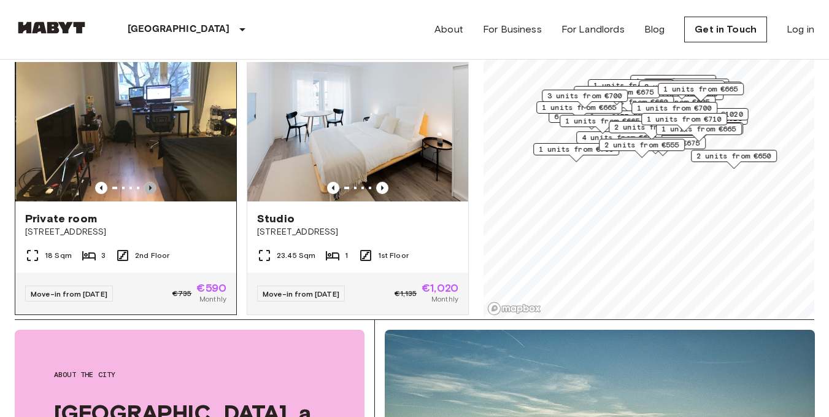
click at [150, 182] on icon "Previous image" at bounding box center [150, 188] width 12 height 12
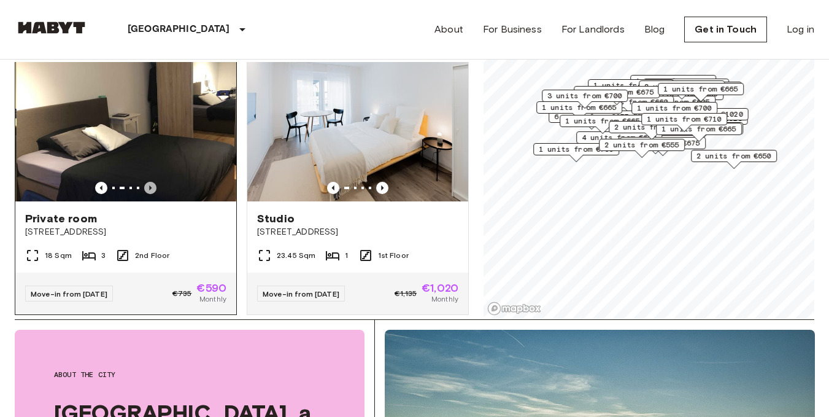
click at [150, 182] on icon "Previous image" at bounding box center [150, 188] width 12 height 12
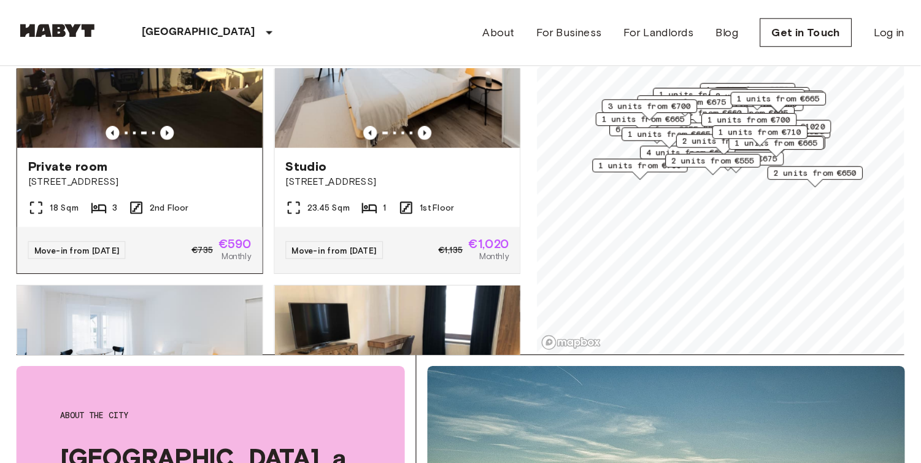
scroll to position [898, 0]
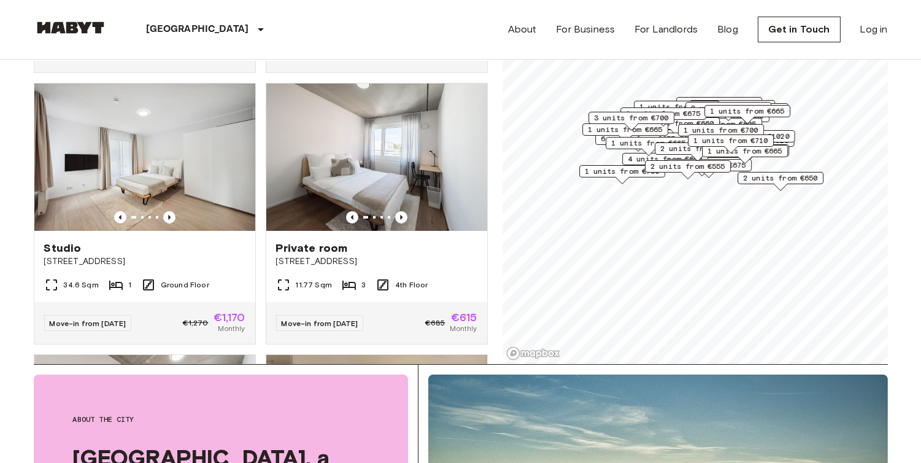
scroll to position [1347, 0]
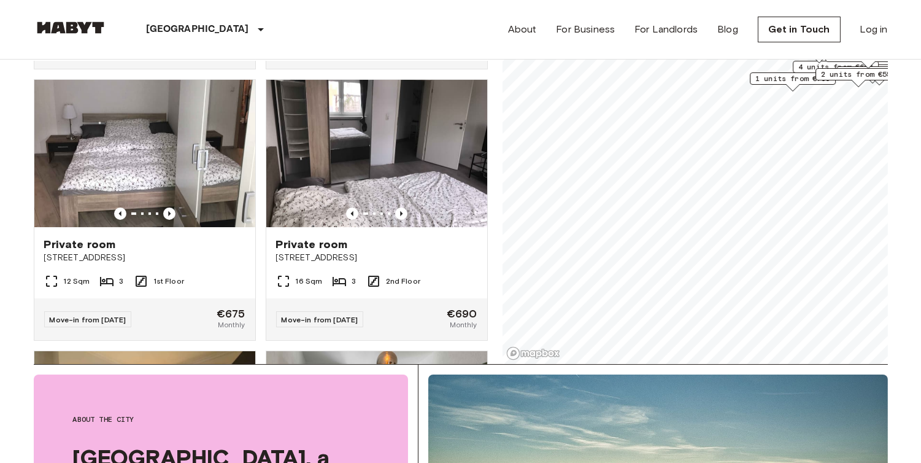
scroll to position [236, 0]
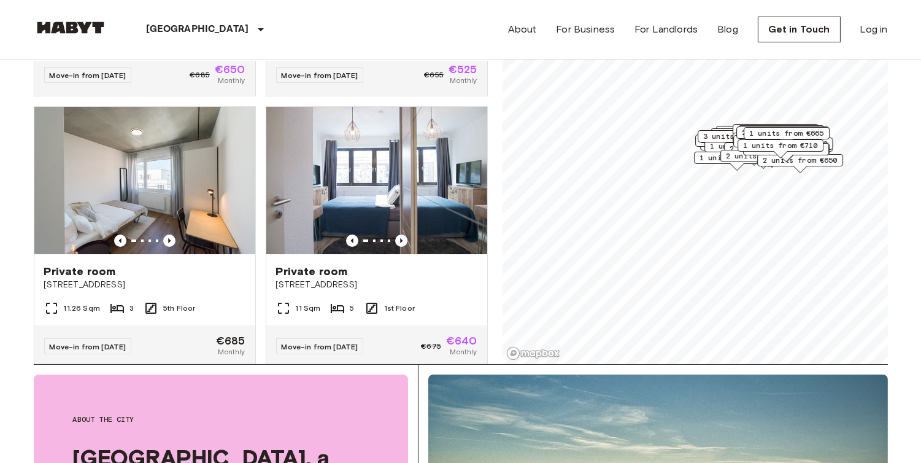
scroll to position [1347, 0]
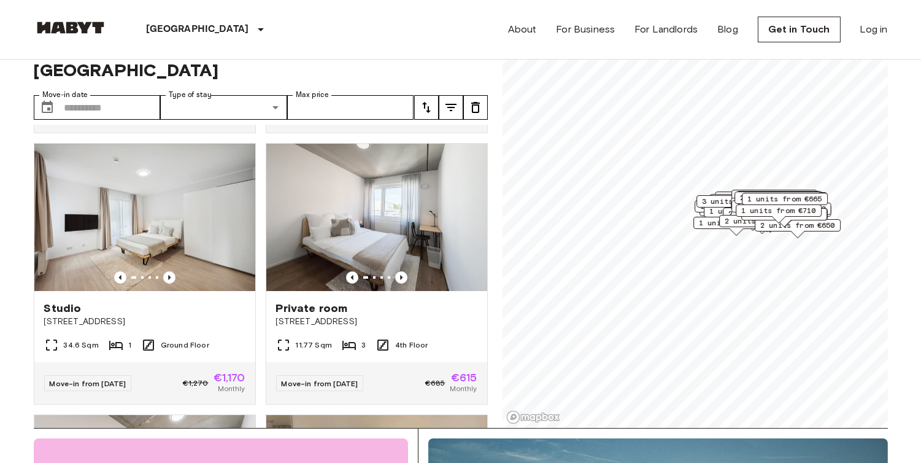
scroll to position [35, 0]
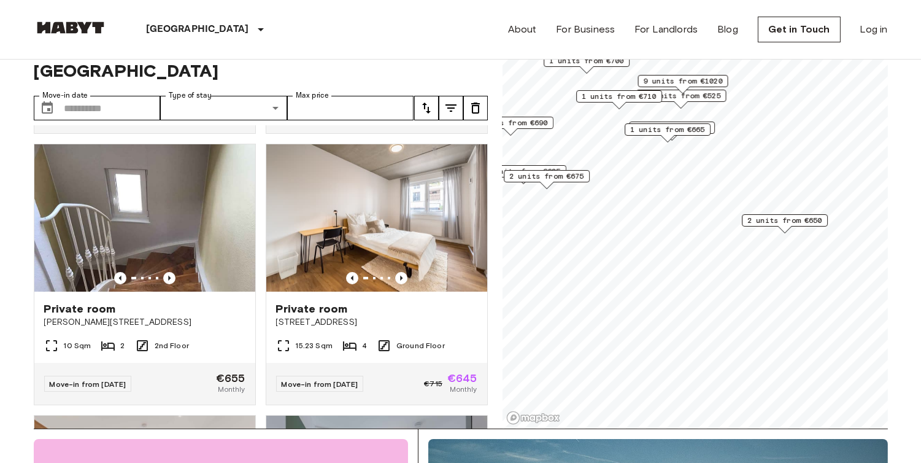
scroll to position [791, 0]
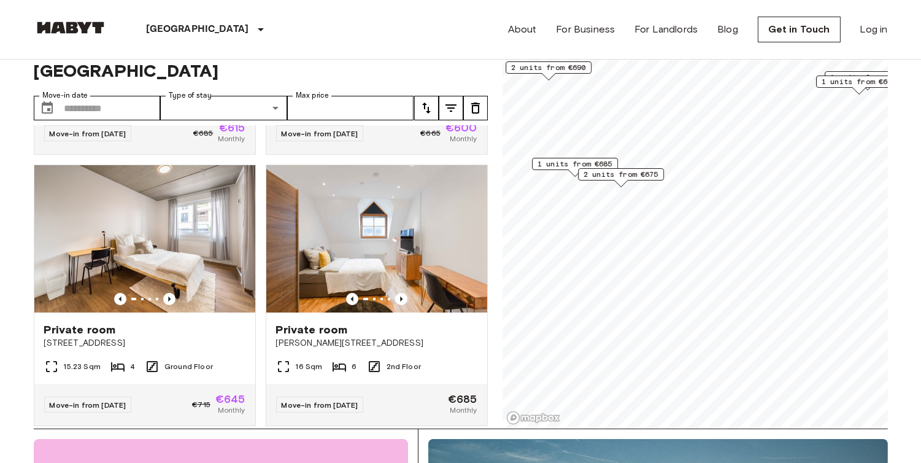
scroll to position [235, 0]
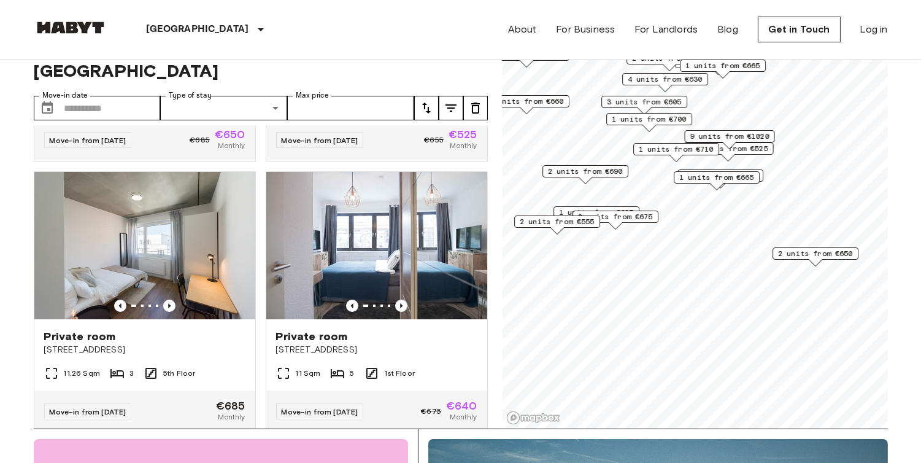
scroll to position [1069, 0]
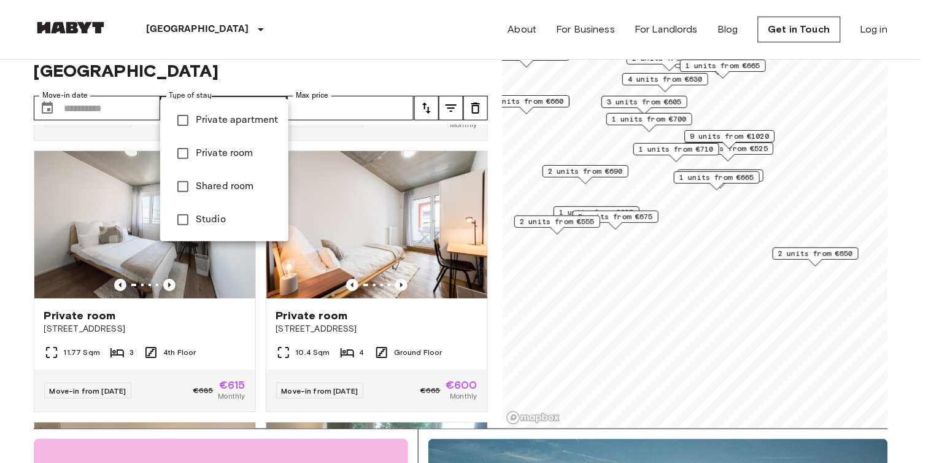
click at [326, 87] on div at bounding box center [465, 231] width 931 height 463
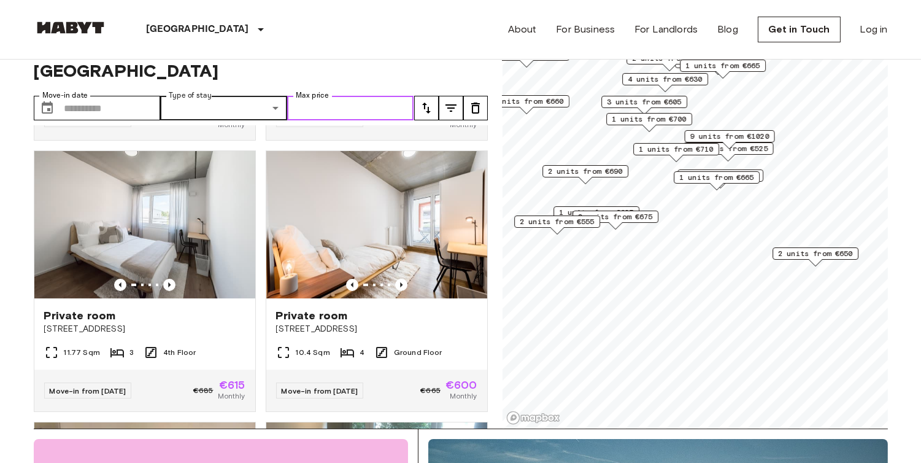
click at [326, 96] on input "Max price" at bounding box center [350, 108] width 127 height 25
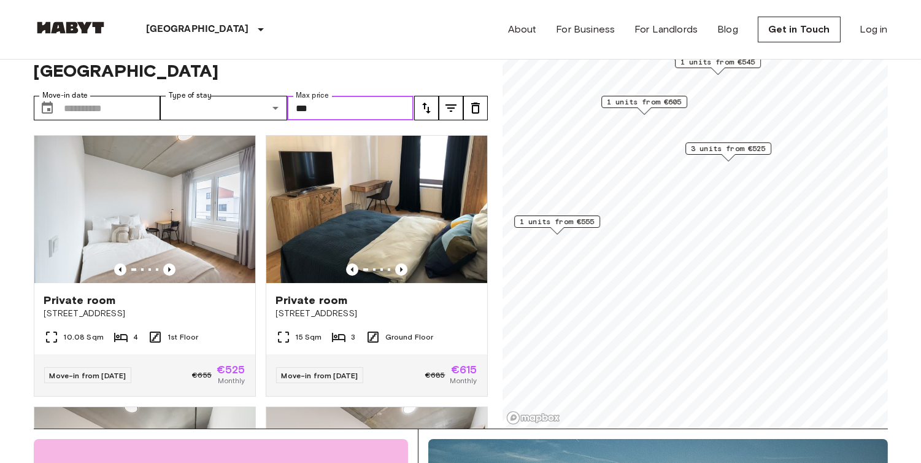
click at [594, 224] on span "1 units from €555" at bounding box center [557, 221] width 75 height 11
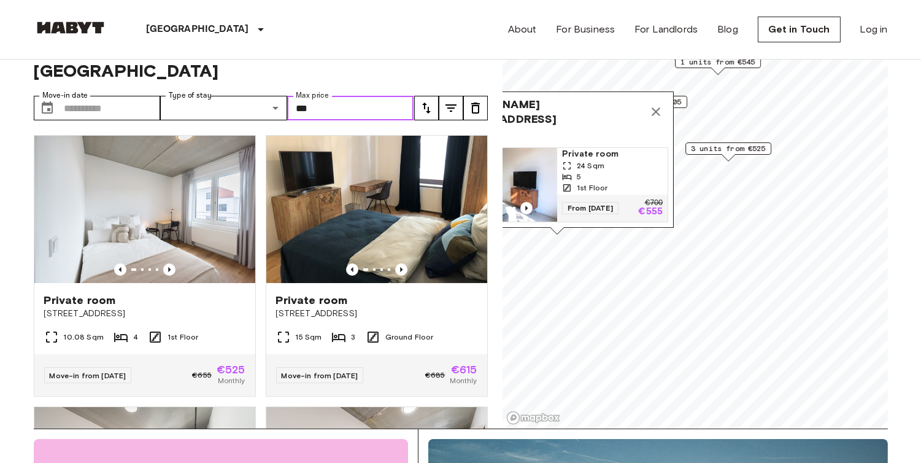
type input "***"
click at [647, 99] on button "Map marker" at bounding box center [656, 111] width 25 height 25
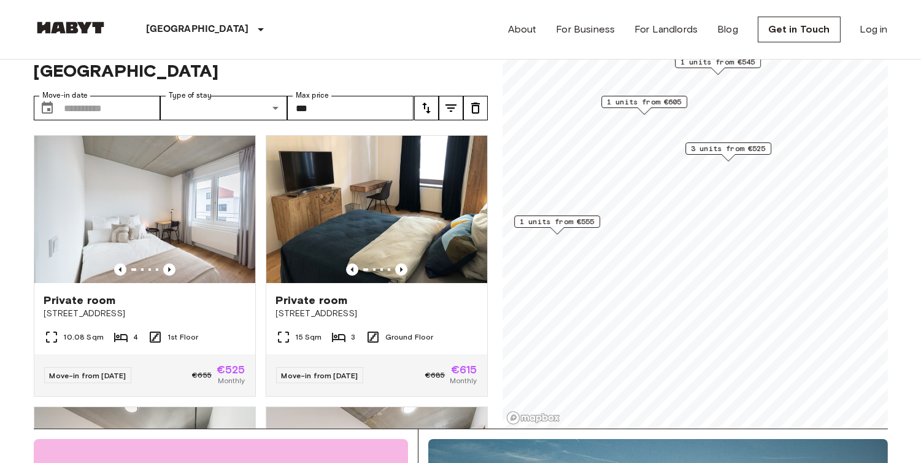
click at [703, 147] on span "3 units from €525" at bounding box center [728, 148] width 75 height 11
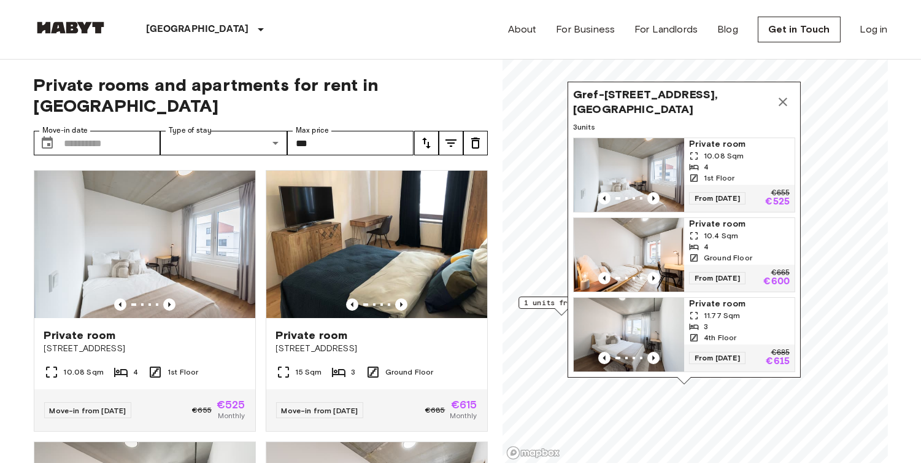
scroll to position [15, 0]
click at [786, 102] on button "Map marker" at bounding box center [783, 102] width 25 height 25
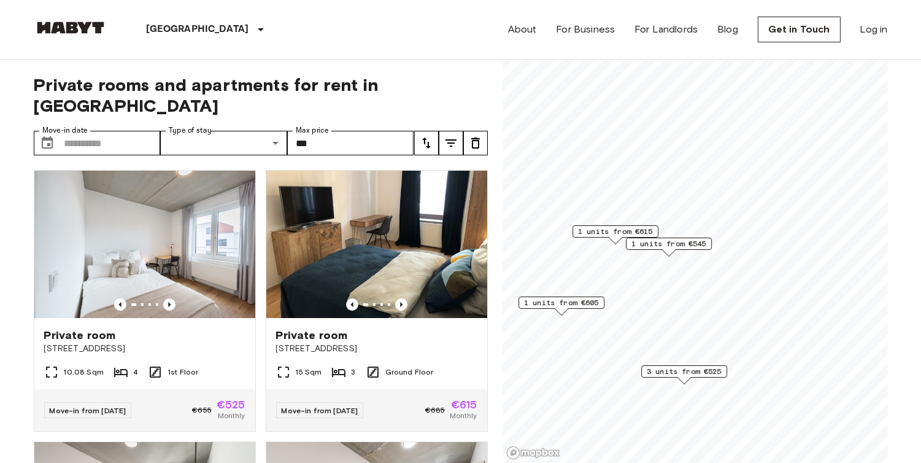
click at [642, 242] on span "1 units from €545" at bounding box center [668, 243] width 75 height 11
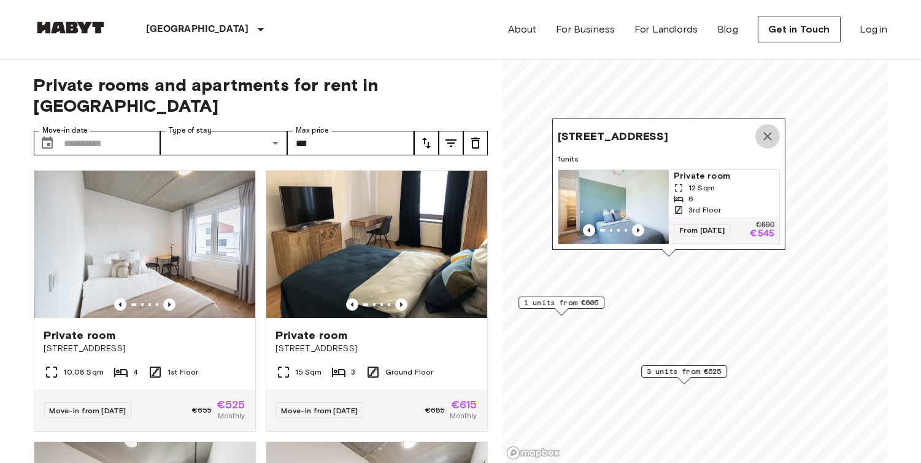
click at [772, 129] on icon "Map marker" at bounding box center [767, 136] width 15 height 15
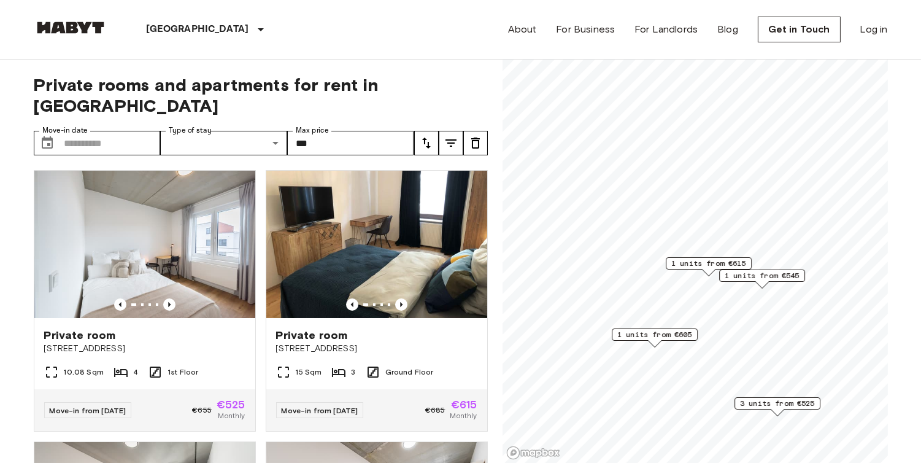
click at [710, 264] on span "1 units from €615" at bounding box center [708, 263] width 75 height 11
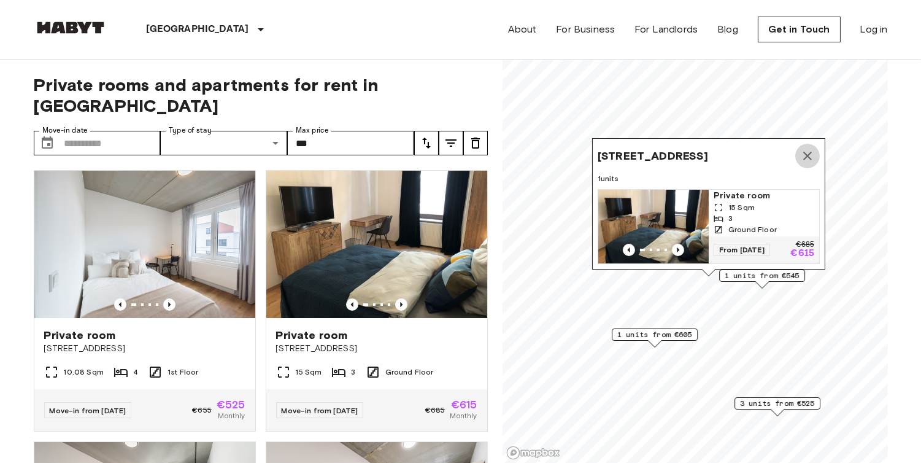
click at [810, 152] on icon "Map marker" at bounding box center [807, 156] width 9 height 9
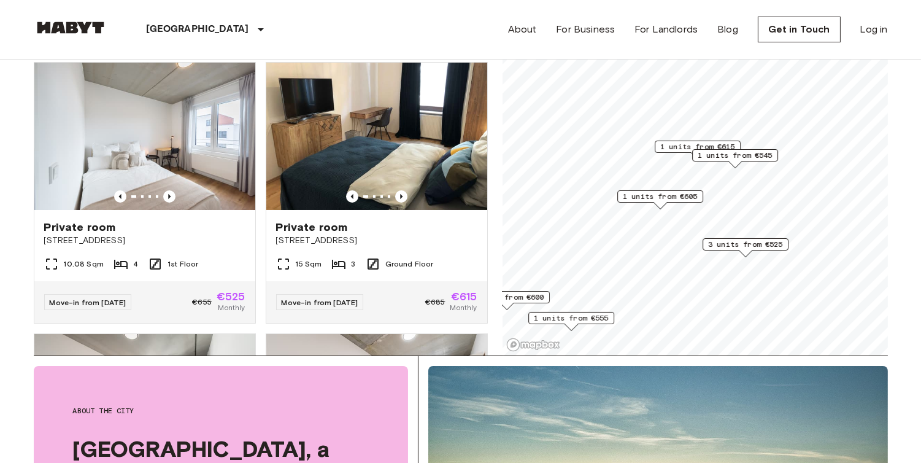
scroll to position [115, 0]
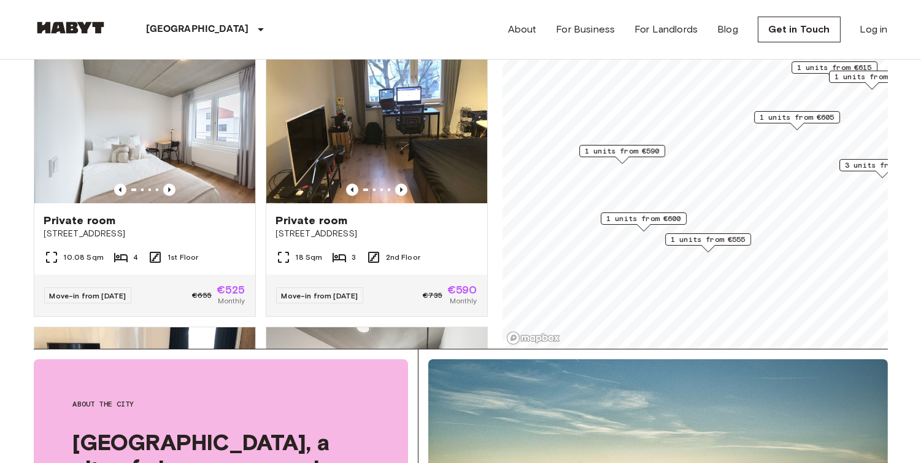
click at [669, 217] on span "1 units from €600" at bounding box center [643, 218] width 75 height 11
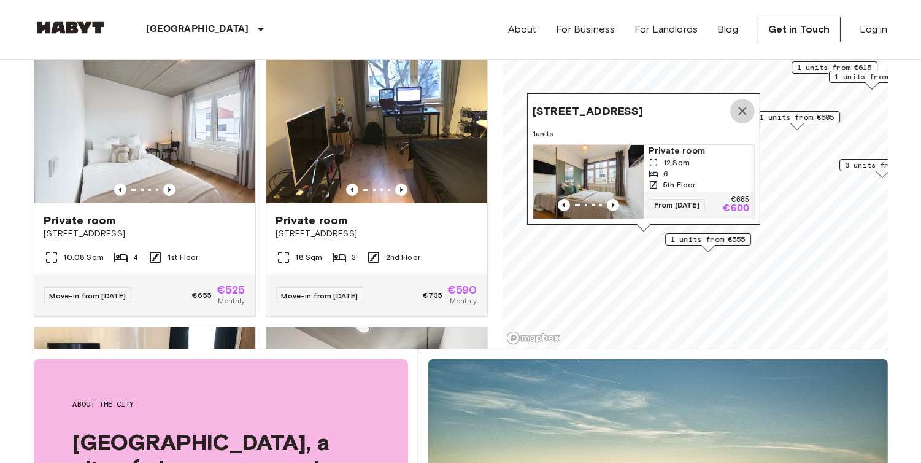
click at [745, 104] on icon "Map marker" at bounding box center [742, 111] width 15 height 15
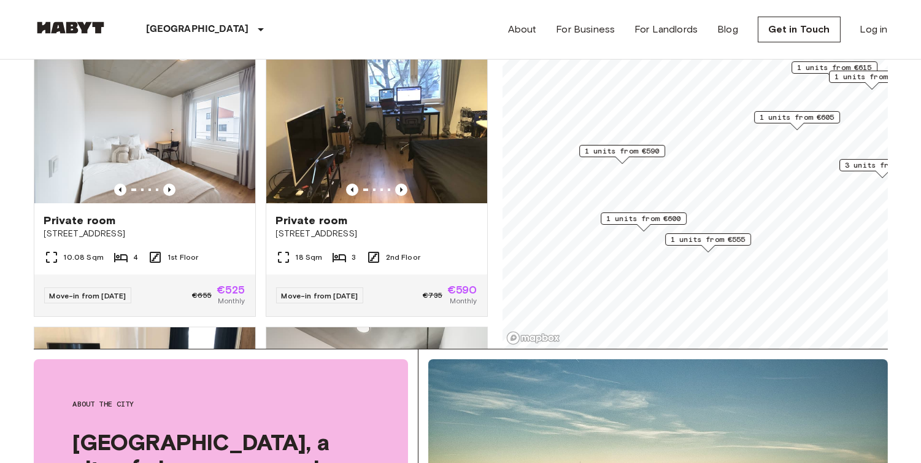
click at [645, 147] on span "1 units from €590" at bounding box center [622, 150] width 75 height 11
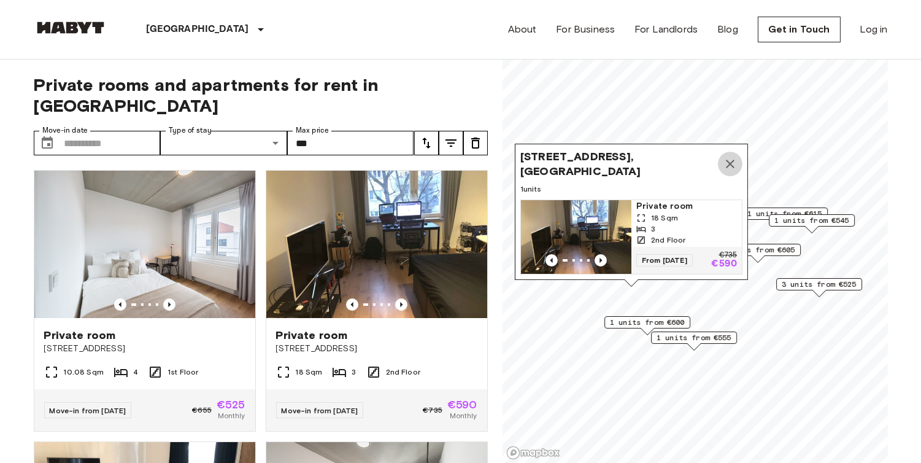
click at [739, 153] on button "Map marker" at bounding box center [730, 164] width 25 height 25
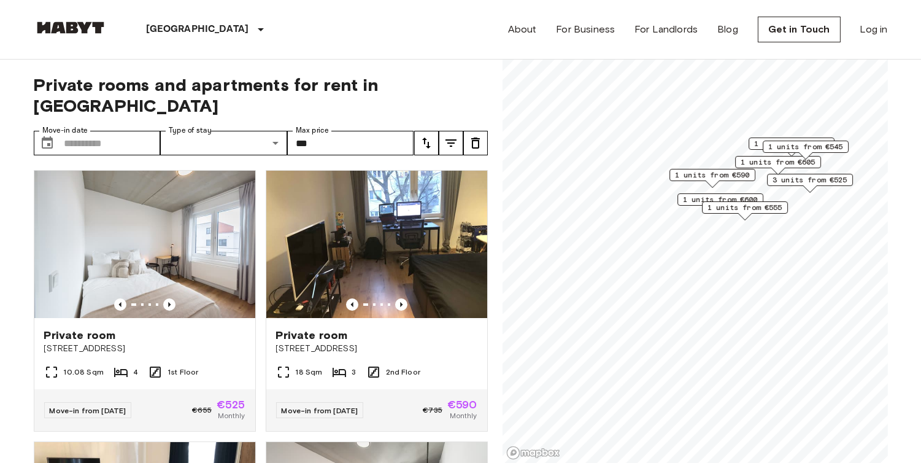
click at [311, 56] on div "Frankfurt Europe Amsterdam Berlin Brussels Cologne Dusseldorf Frankfurt Graz Ha…" at bounding box center [461, 29] width 854 height 59
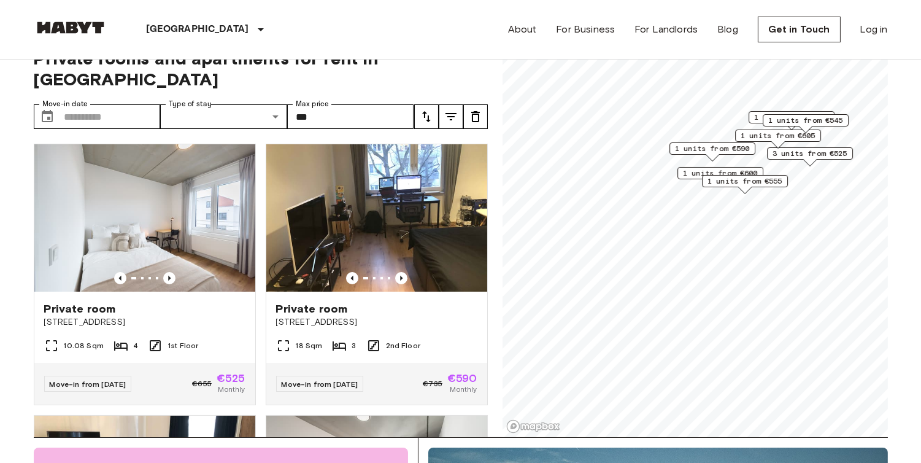
scroll to position [27, 0]
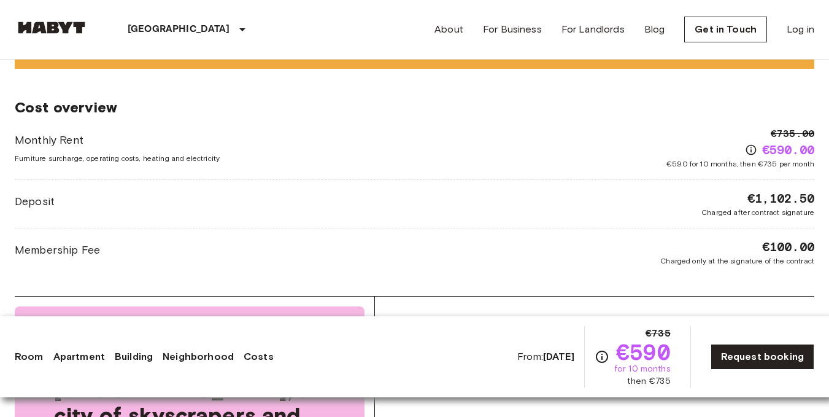
scroll to position [1278, 0]
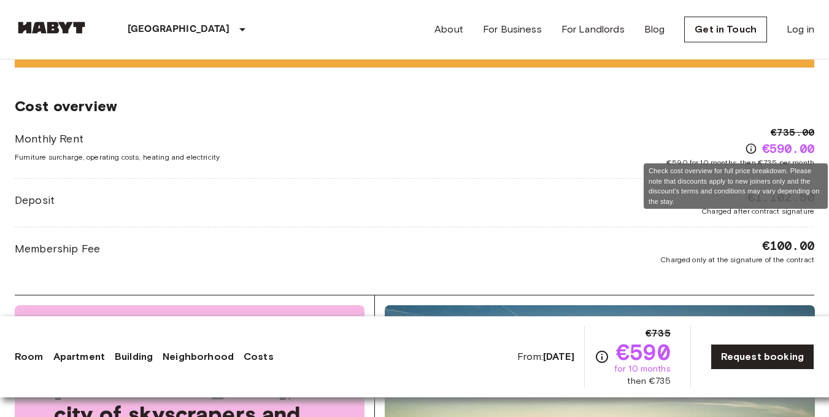
click at [749, 149] on icon "Check cost overview for full price breakdown. Please note that discounts apply …" at bounding box center [751, 148] width 12 height 12
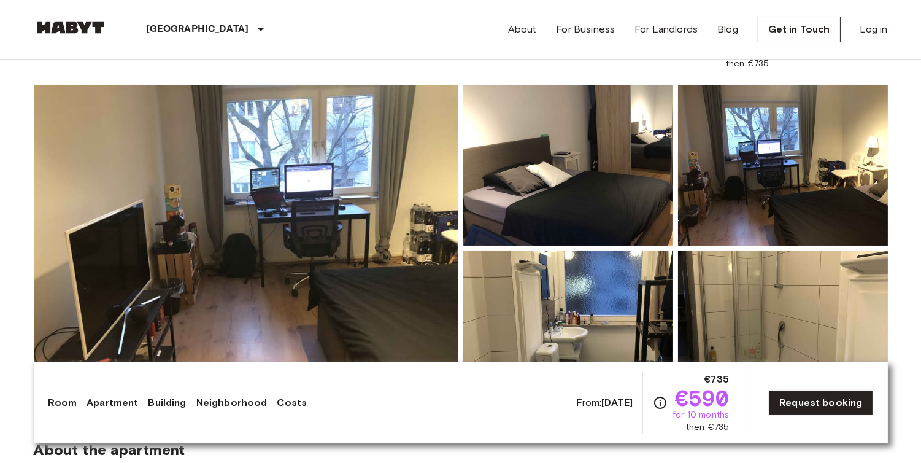
scroll to position [94, 0]
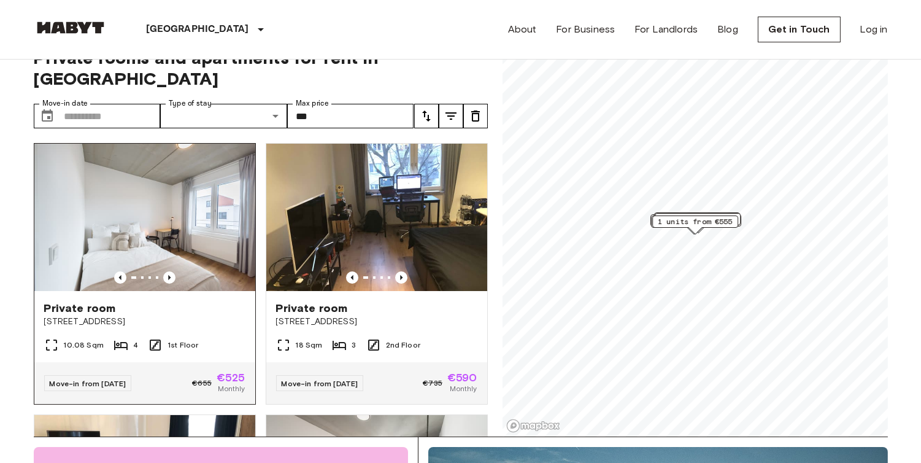
click at [178, 215] on img at bounding box center [144, 217] width 221 height 147
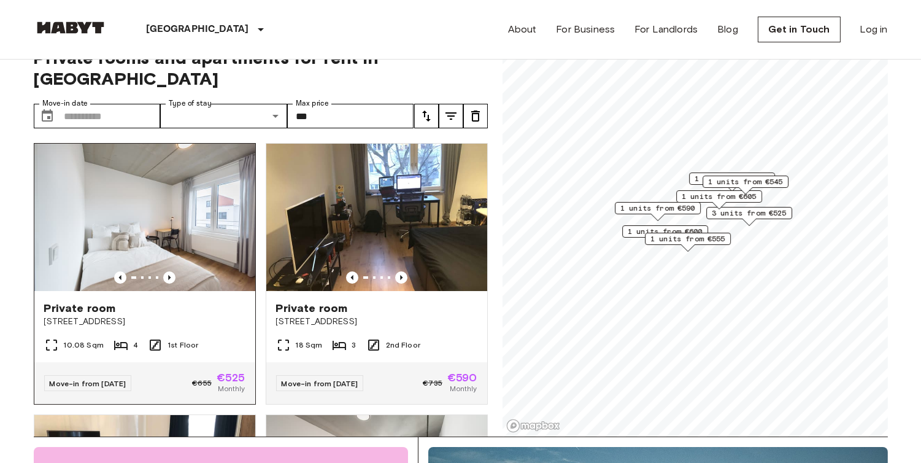
click at [199, 337] on div "10.08 Sqm 4 1st Floor" at bounding box center [144, 349] width 221 height 25
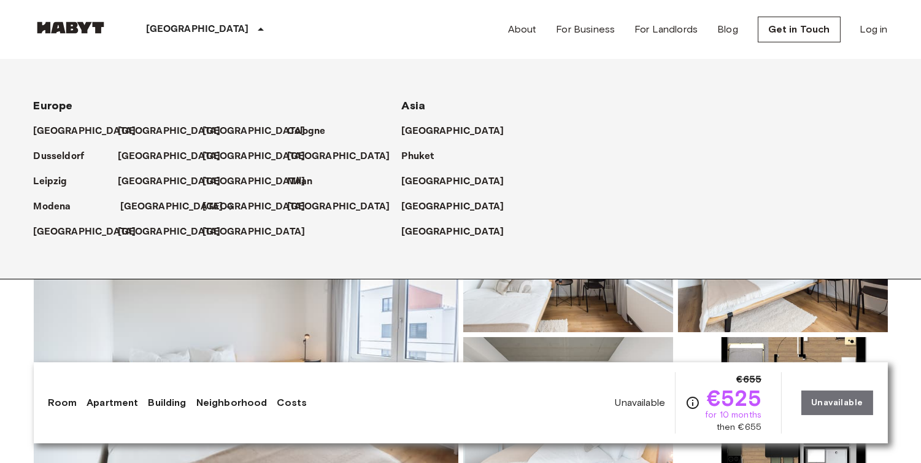
scroll to position [27, 0]
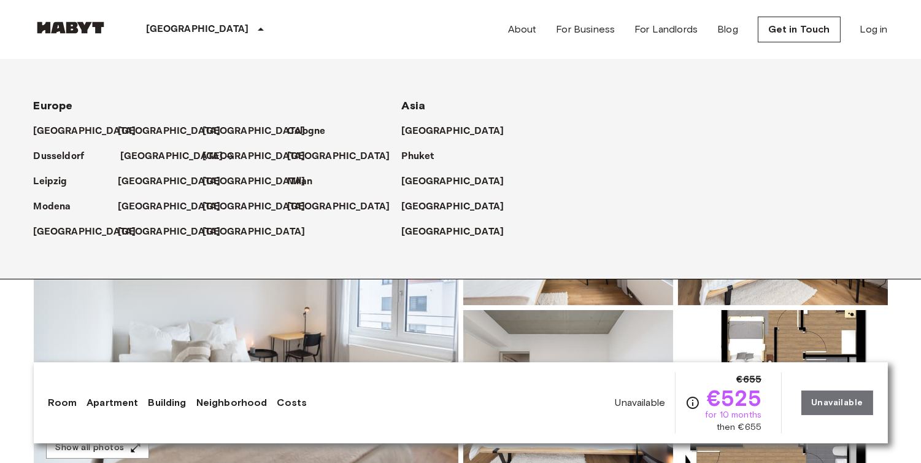
click at [133, 158] on p "[GEOGRAPHIC_DATA]" at bounding box center [172, 156] width 102 height 15
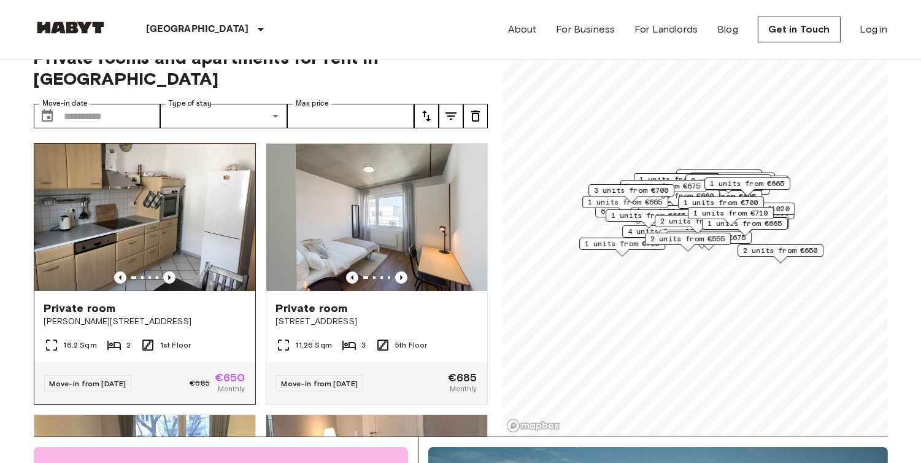
click at [168, 275] on icon "Previous image" at bounding box center [169, 277] width 2 height 5
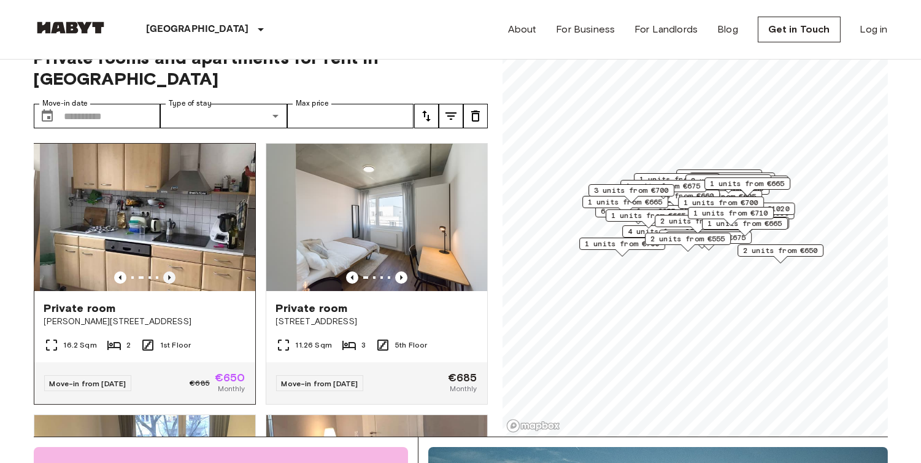
click at [168, 275] on icon "Previous image" at bounding box center [169, 277] width 2 height 5
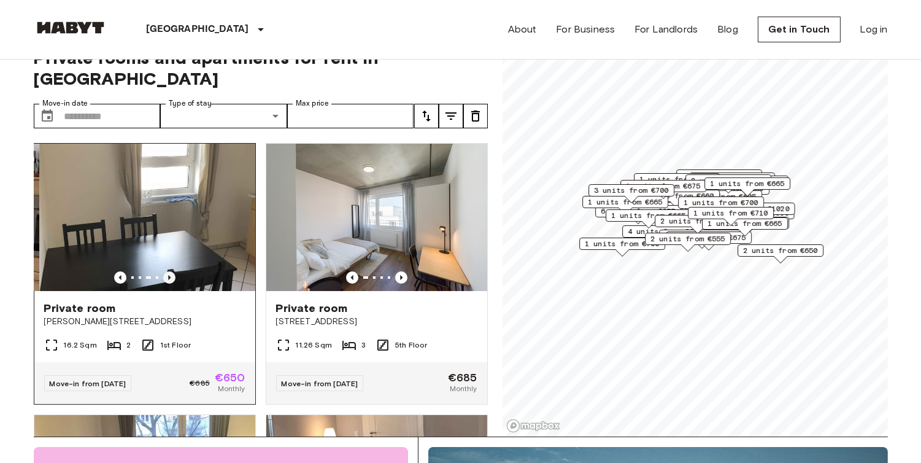
click at [168, 275] on icon "Previous image" at bounding box center [169, 277] width 2 height 5
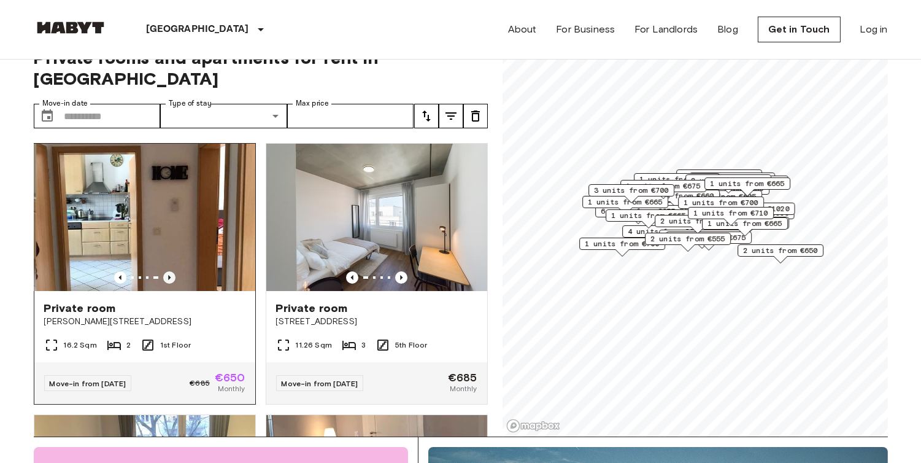
click at [168, 275] on icon "Previous image" at bounding box center [169, 277] width 2 height 5
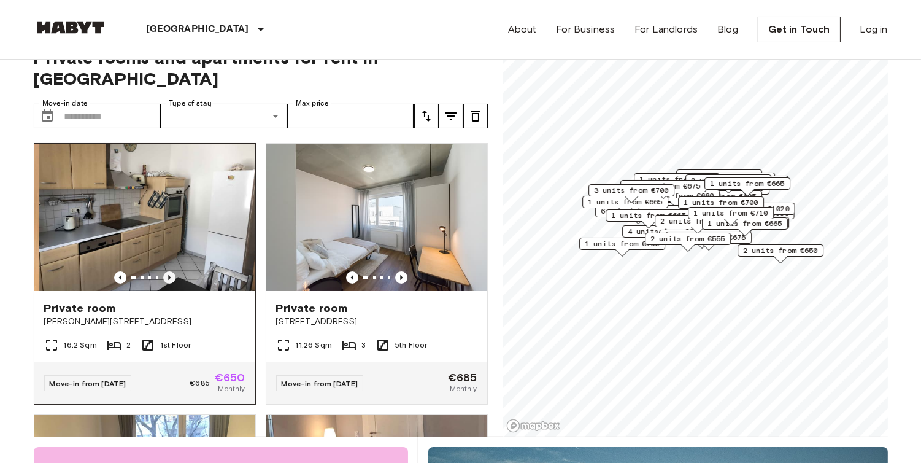
click at [168, 275] on icon "Previous image" at bounding box center [169, 277] width 2 height 5
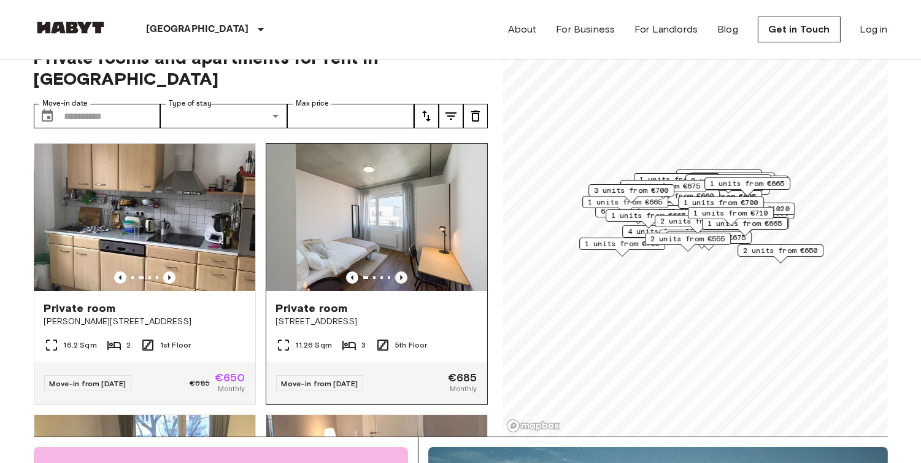
click at [394, 254] on link "Private room Gref-Völsing-Straße 15 11.26 Sqm 3 5th Floor Move-in from 04 Oct 2…" at bounding box center [377, 273] width 222 height 261
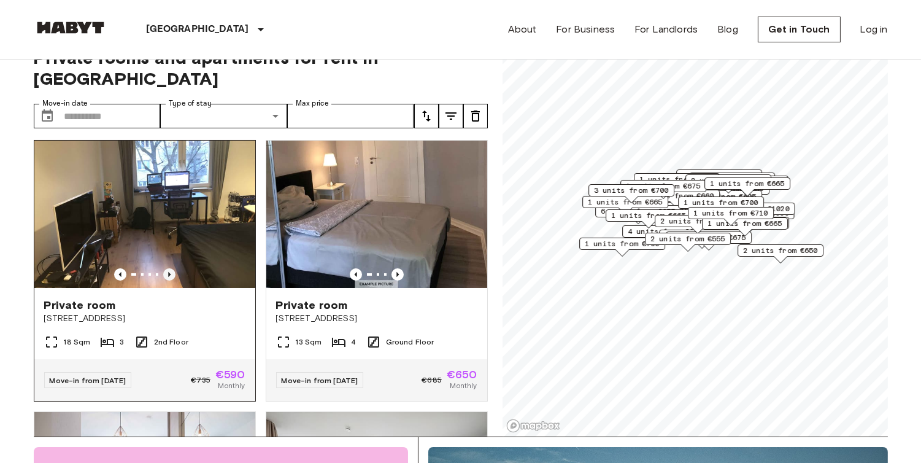
click at [167, 268] on icon "Previous image" at bounding box center [169, 274] width 12 height 12
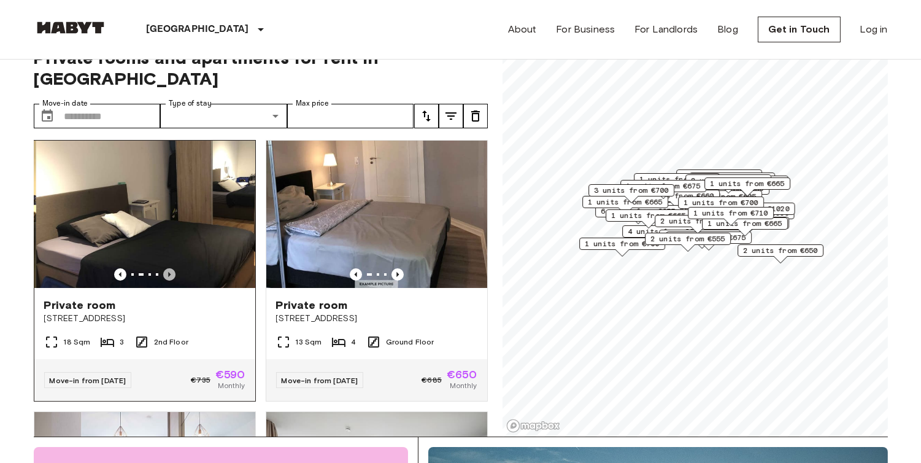
click at [167, 268] on icon "Previous image" at bounding box center [169, 274] width 12 height 12
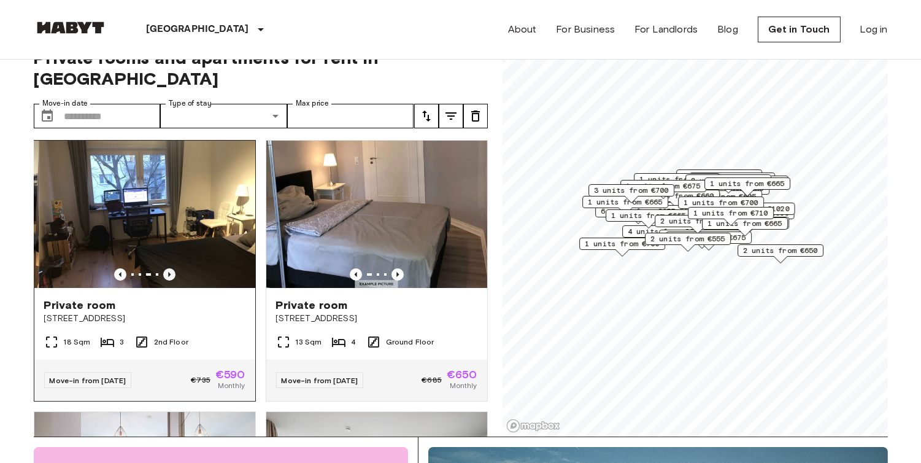
click at [167, 268] on icon "Previous image" at bounding box center [169, 274] width 12 height 12
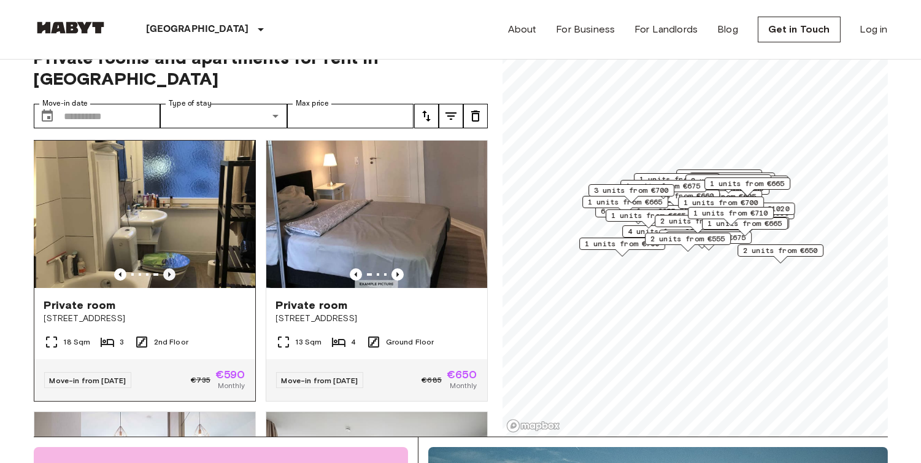
click at [167, 268] on icon "Previous image" at bounding box center [169, 274] width 12 height 12
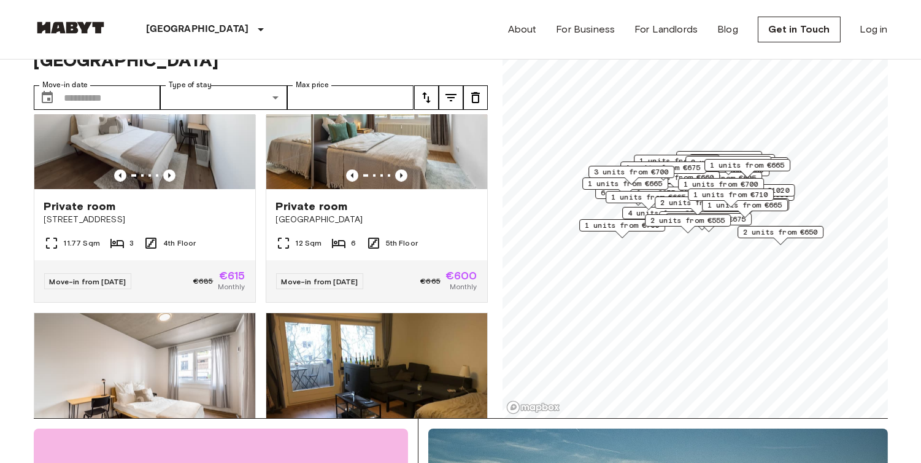
scroll to position [2252, 0]
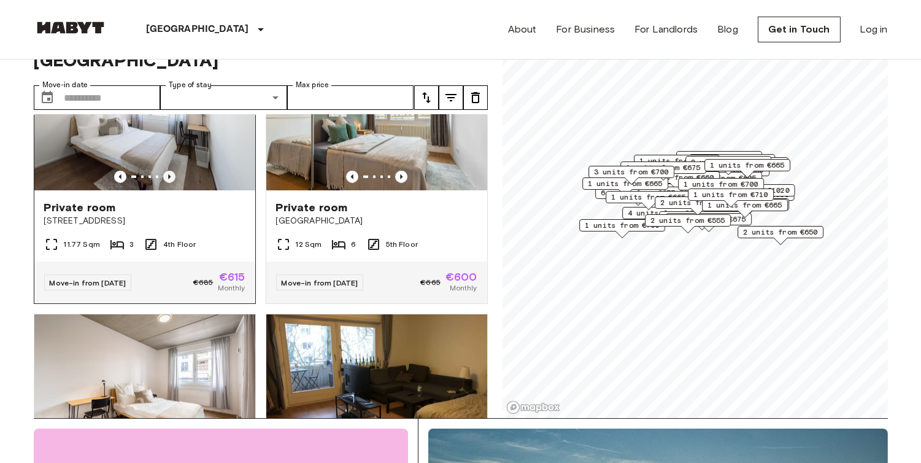
click at [167, 183] on icon "Previous image" at bounding box center [169, 177] width 12 height 12
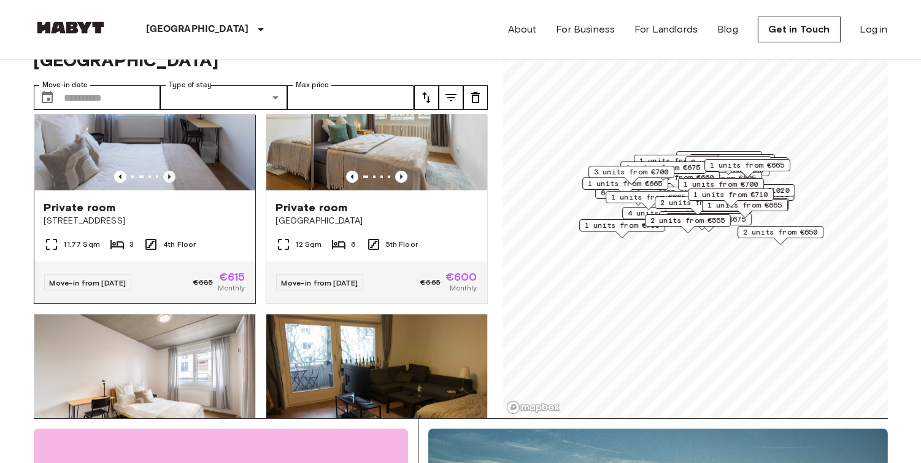
click at [167, 183] on icon "Previous image" at bounding box center [169, 177] width 12 height 12
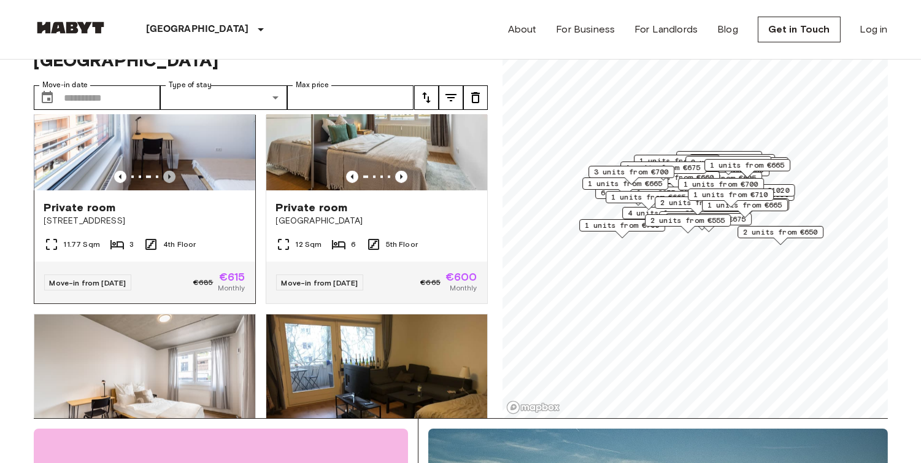
click at [167, 183] on icon "Previous image" at bounding box center [169, 177] width 12 height 12
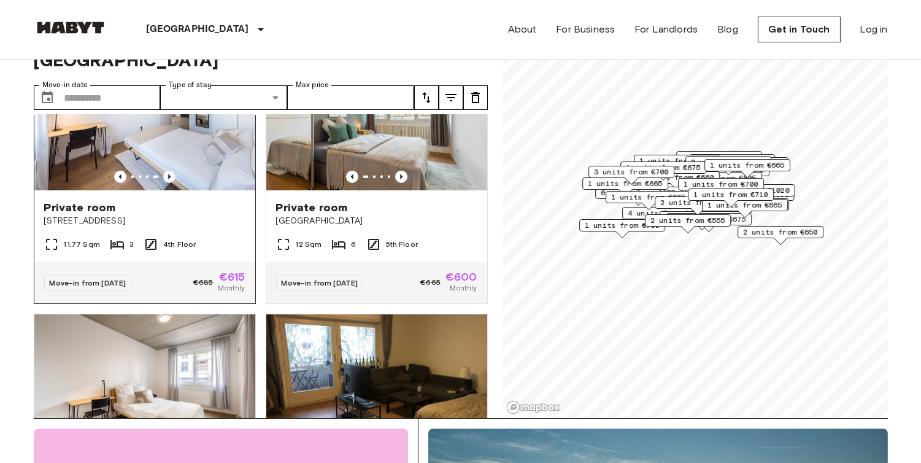
click at [167, 183] on icon "Previous image" at bounding box center [169, 177] width 12 height 12
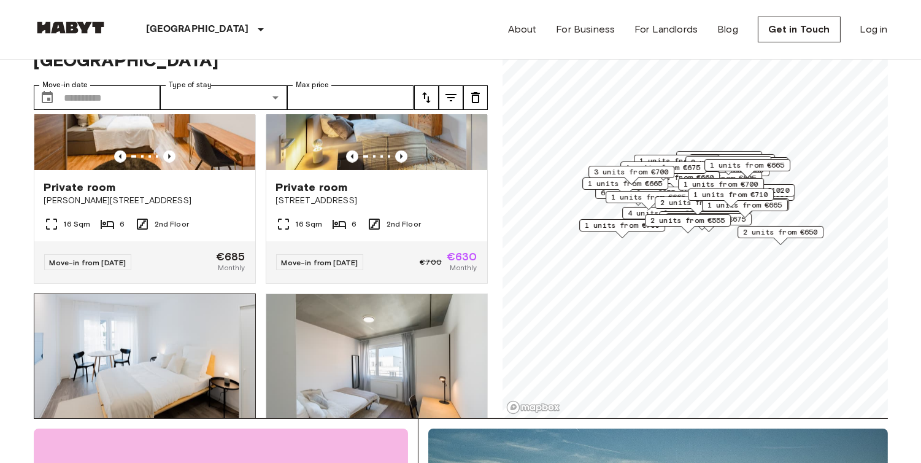
scroll to position [2812, 0]
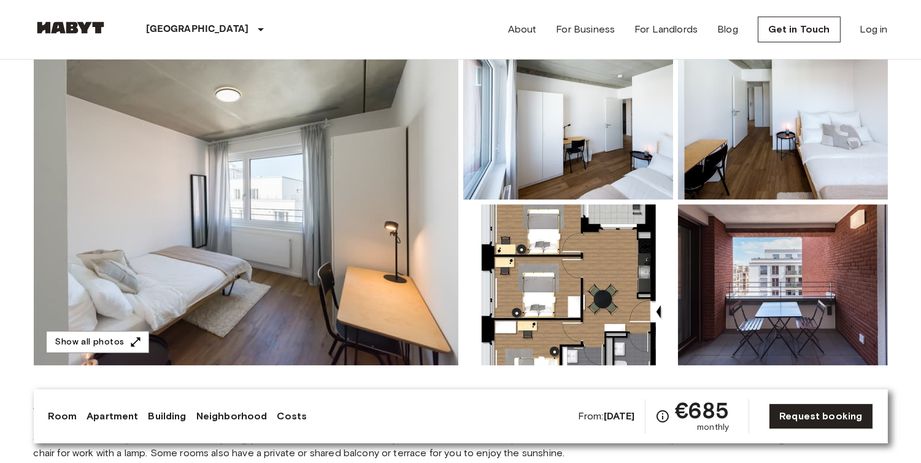
scroll to position [55, 0]
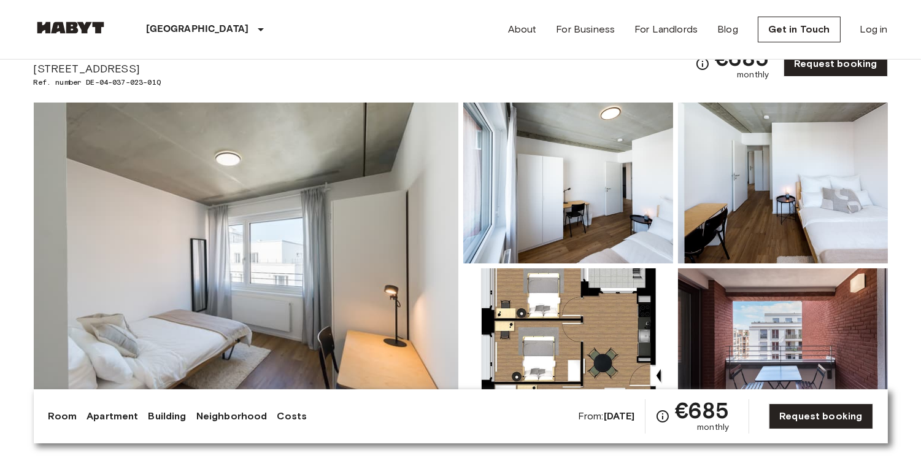
click at [319, 247] on img at bounding box center [246, 265] width 425 height 326
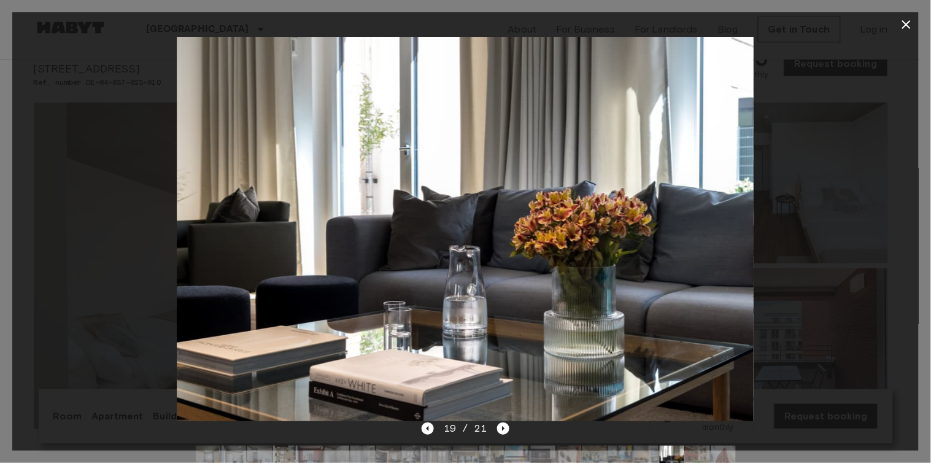
click at [902, 28] on icon "button" at bounding box center [906, 24] width 15 height 15
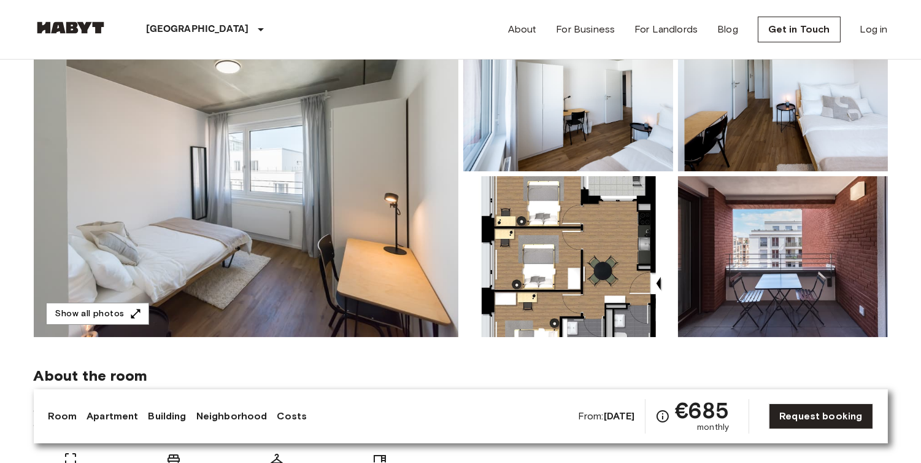
scroll to position [0, 0]
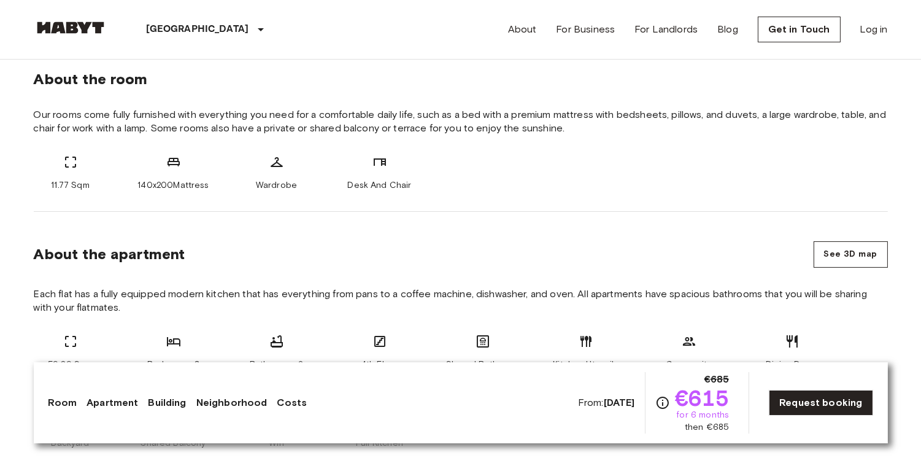
scroll to position [451, 0]
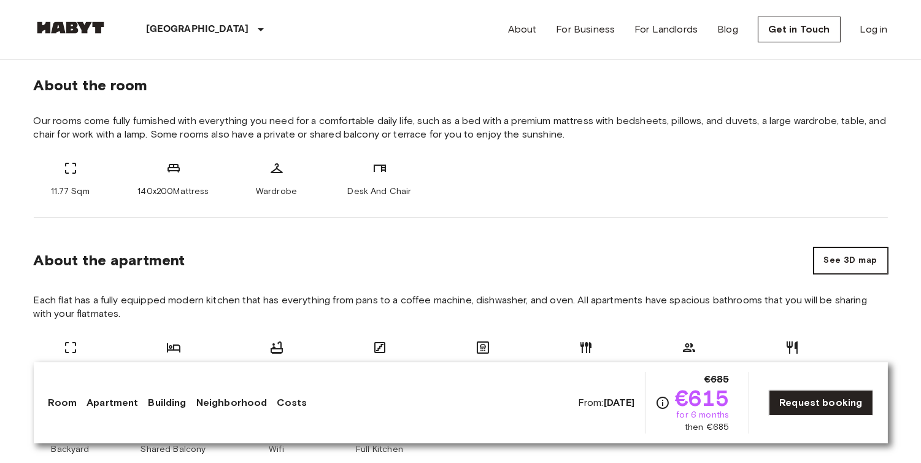
click at [827, 255] on button "See 3D map" at bounding box center [851, 260] width 74 height 26
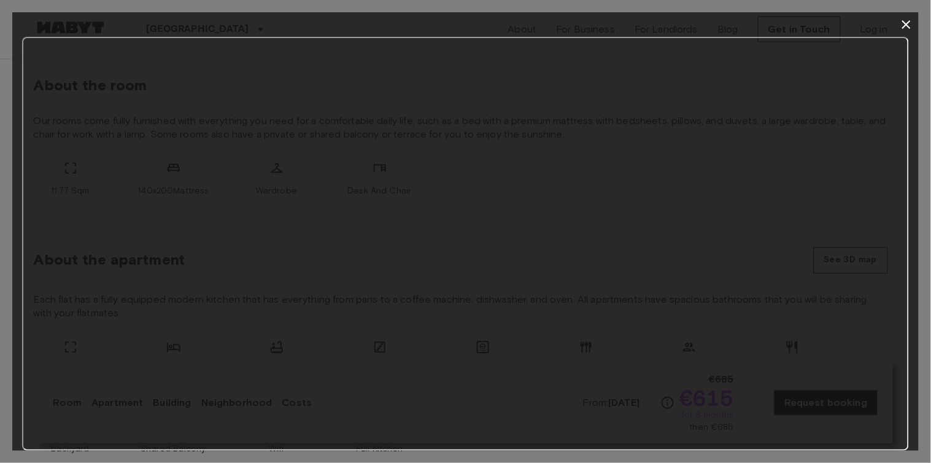
drag, startPoint x: 171, startPoint y: 458, endPoint x: 0, endPoint y: 281, distance: 245.6
click at [0, 281] on div at bounding box center [465, 231] width 931 height 463
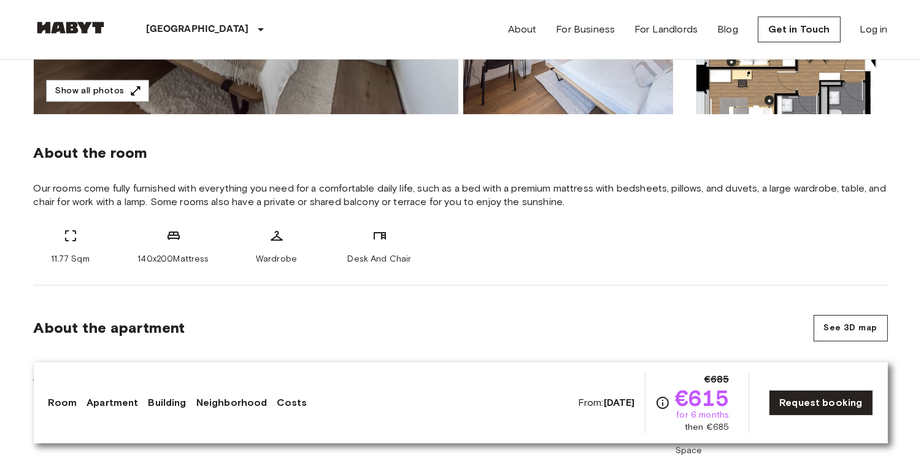
scroll to position [382, 0]
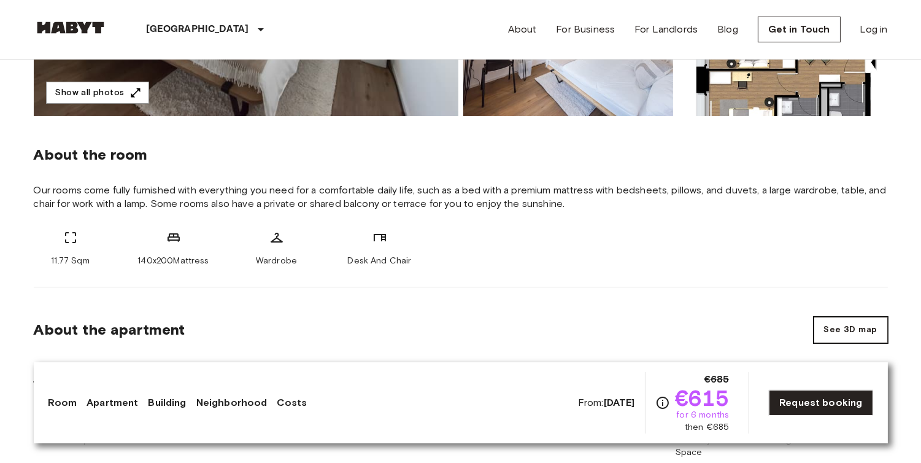
click at [829, 339] on button "See 3D map" at bounding box center [851, 330] width 74 height 26
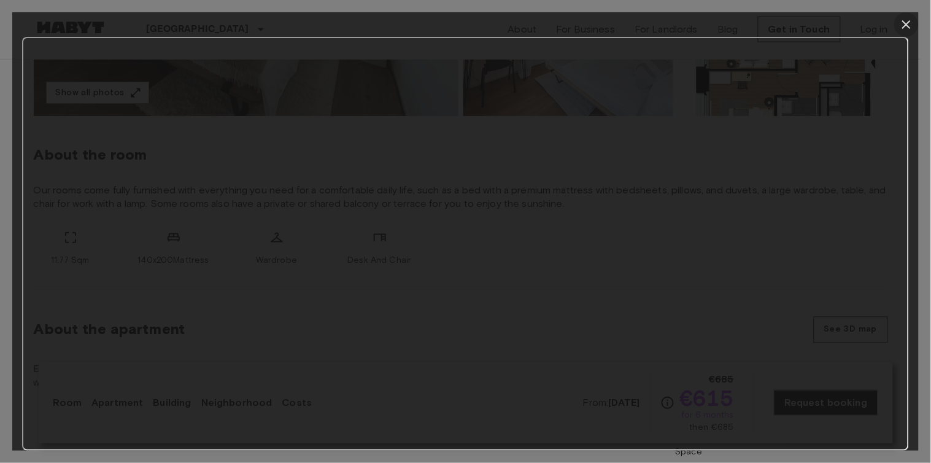
click at [907, 22] on icon "button" at bounding box center [906, 24] width 15 height 15
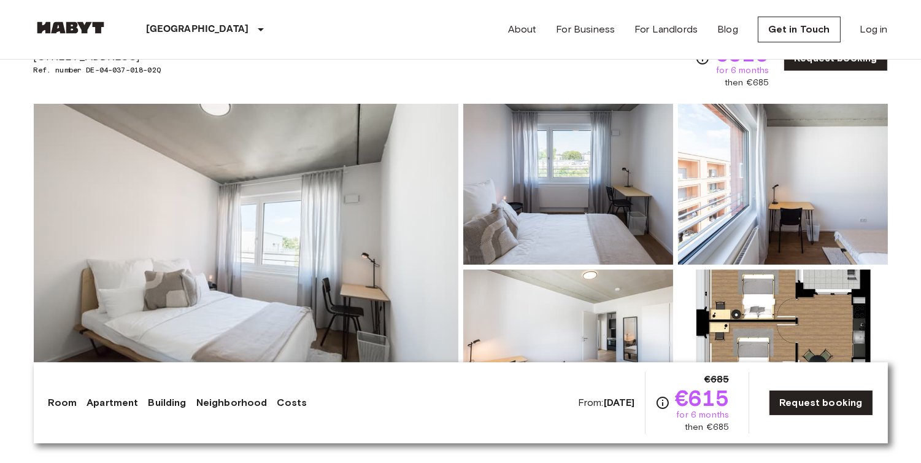
scroll to position [0, 0]
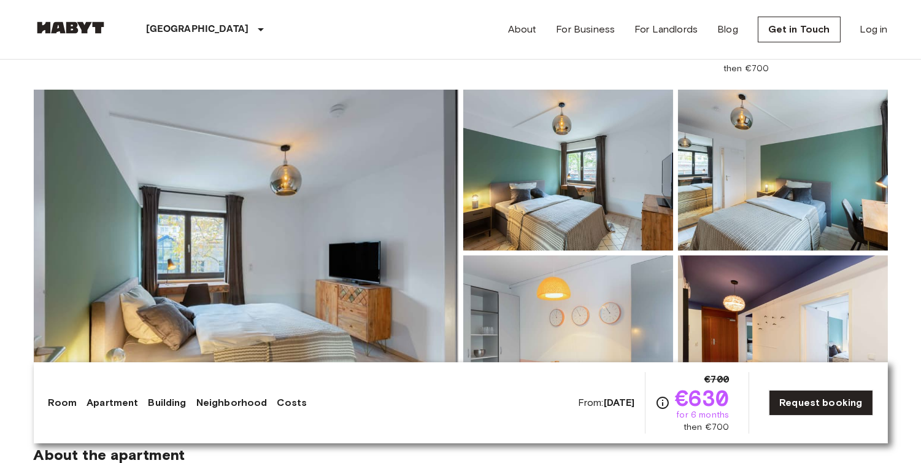
scroll to position [54, 0]
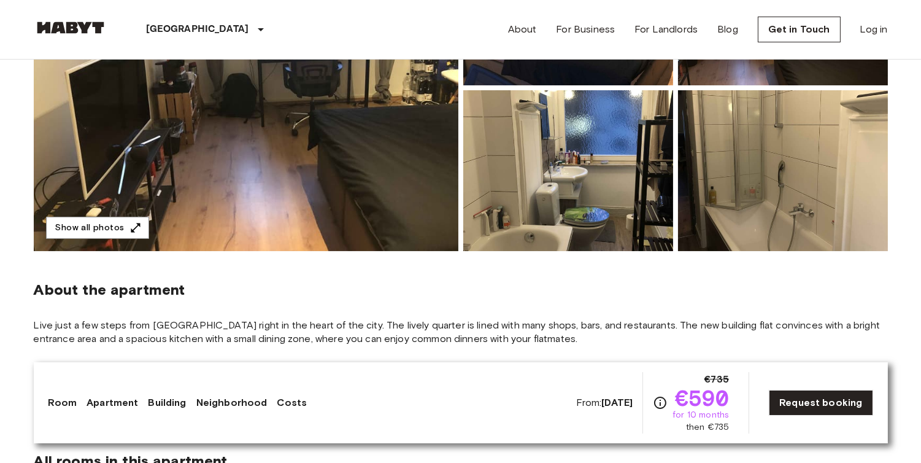
scroll to position [245, 0]
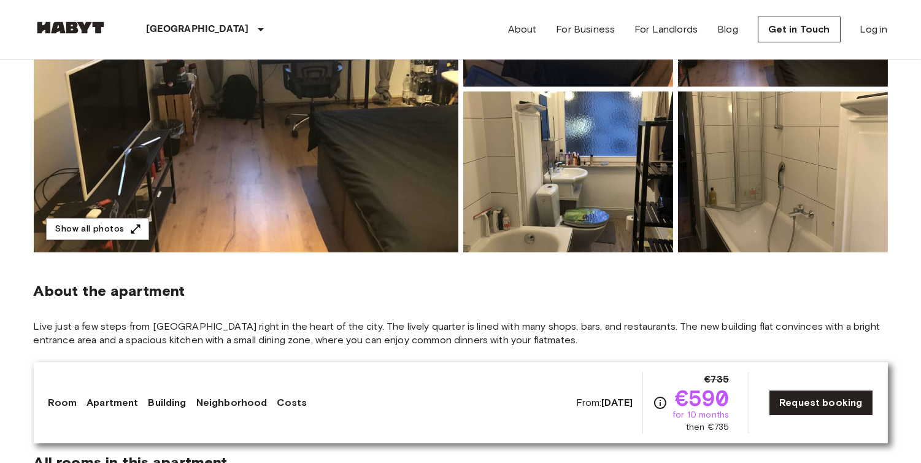
click at [444, 104] on img at bounding box center [246, 89] width 425 height 326
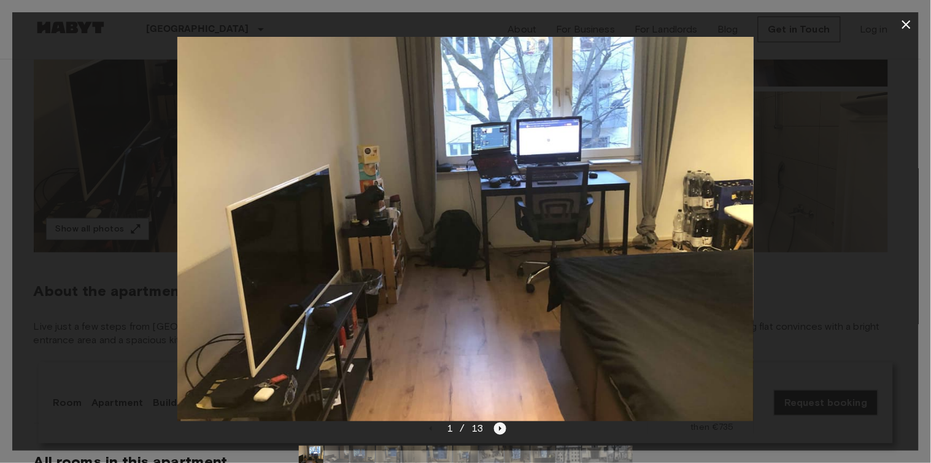
click at [499, 431] on icon "Next image" at bounding box center [500, 428] width 12 height 12
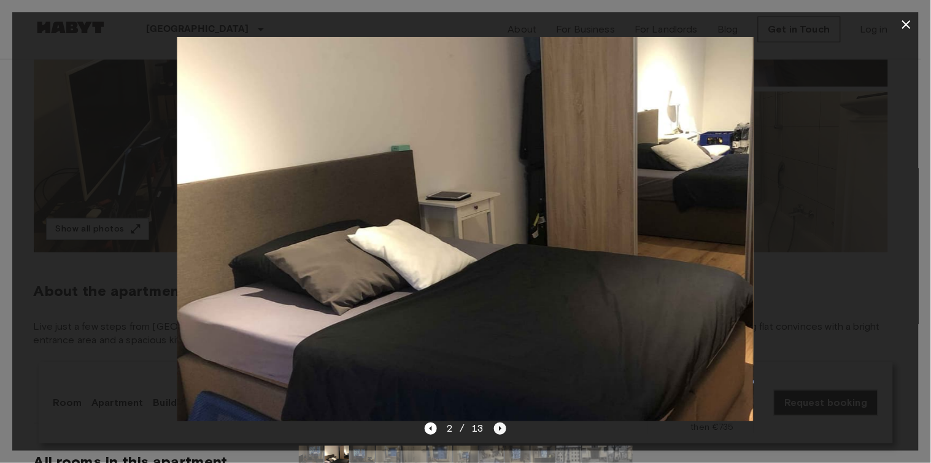
click at [499, 431] on icon "Next image" at bounding box center [500, 428] width 12 height 12
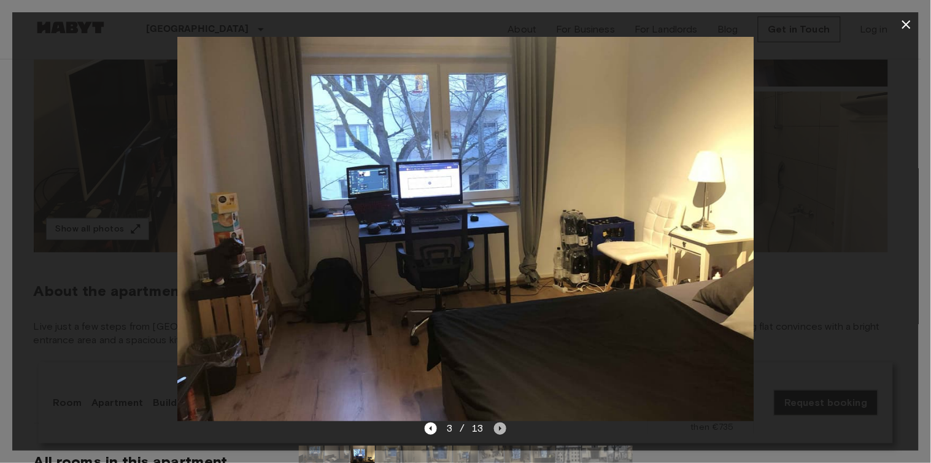
click at [499, 431] on icon "Next image" at bounding box center [500, 428] width 12 height 12
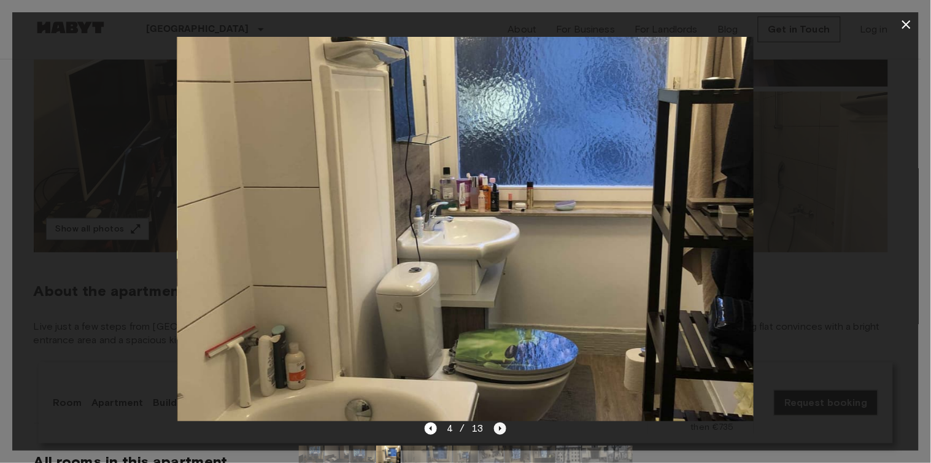
click at [499, 431] on icon "Next image" at bounding box center [500, 428] width 12 height 12
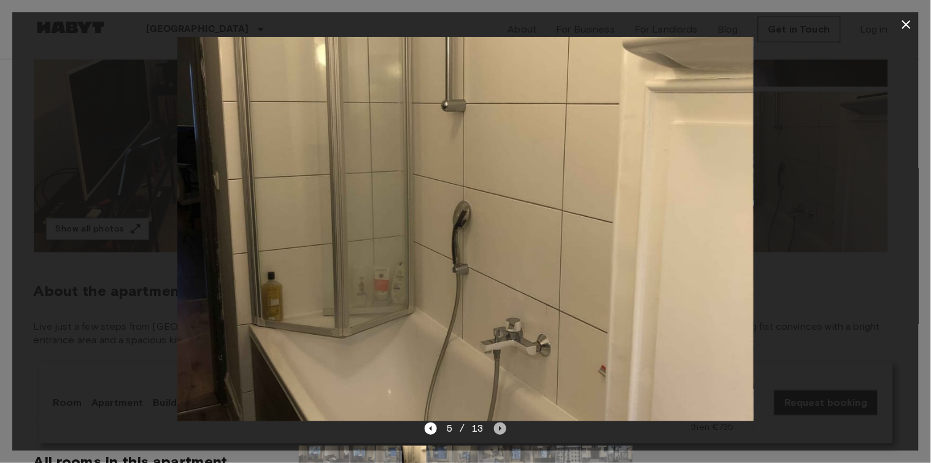
click at [499, 431] on icon "Next image" at bounding box center [500, 428] width 12 height 12
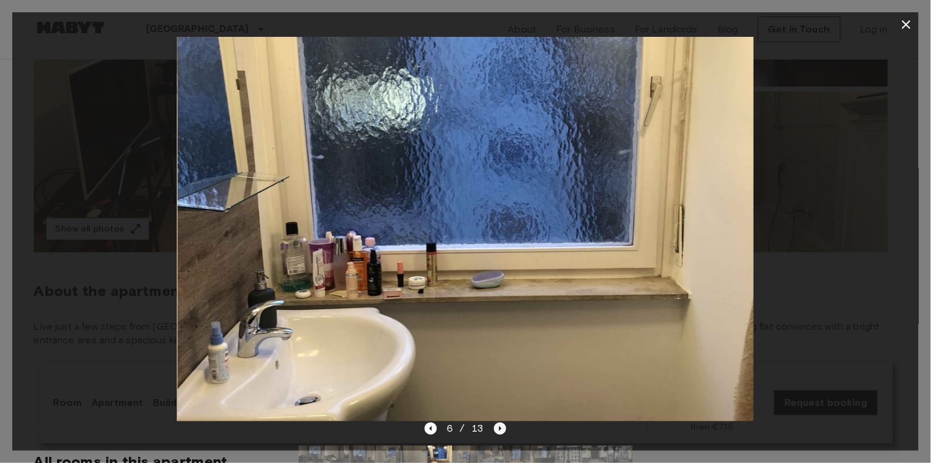
click at [499, 431] on icon "Next image" at bounding box center [500, 428] width 12 height 12
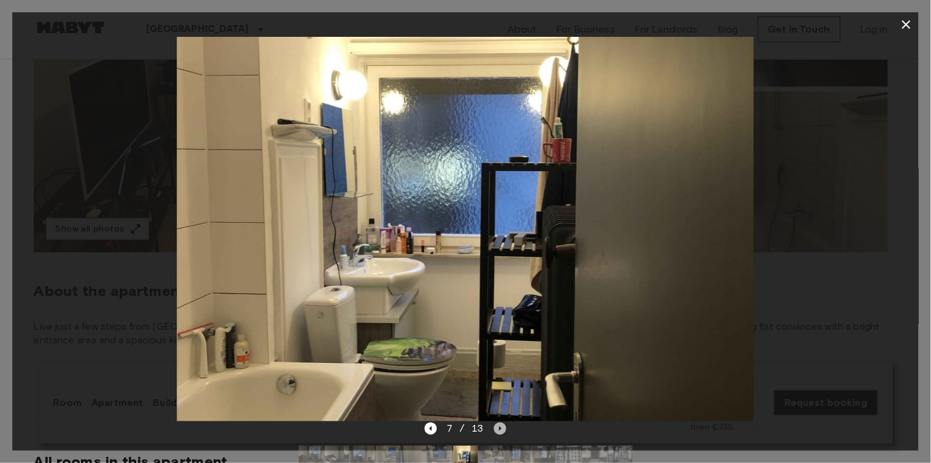
click at [499, 431] on icon "Next image" at bounding box center [500, 428] width 12 height 12
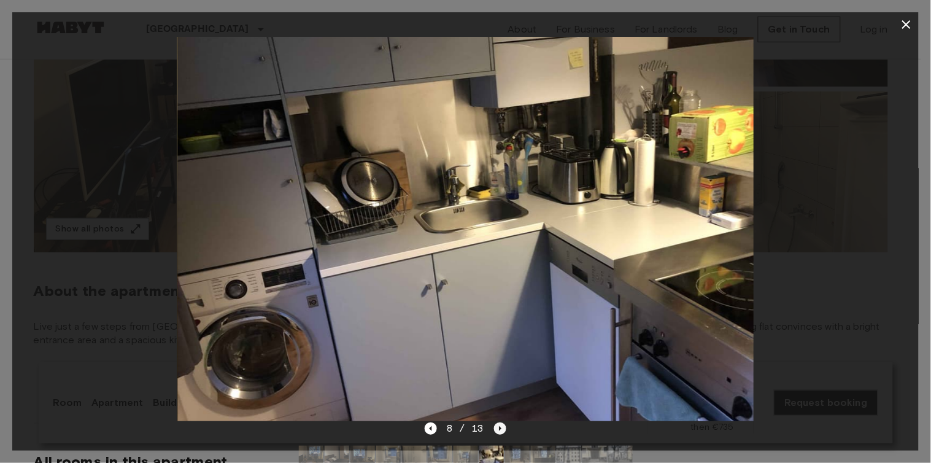
click at [499, 431] on icon "Next image" at bounding box center [500, 428] width 12 height 12
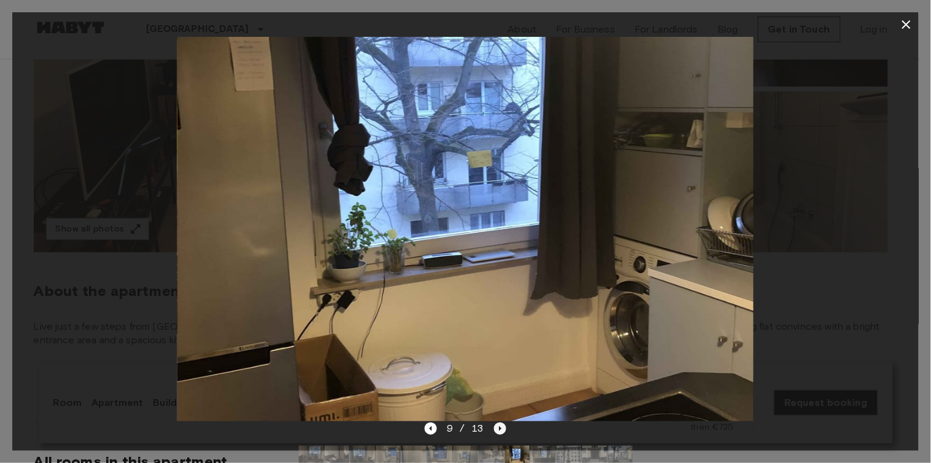
click at [499, 431] on icon "Next image" at bounding box center [500, 428] width 12 height 12
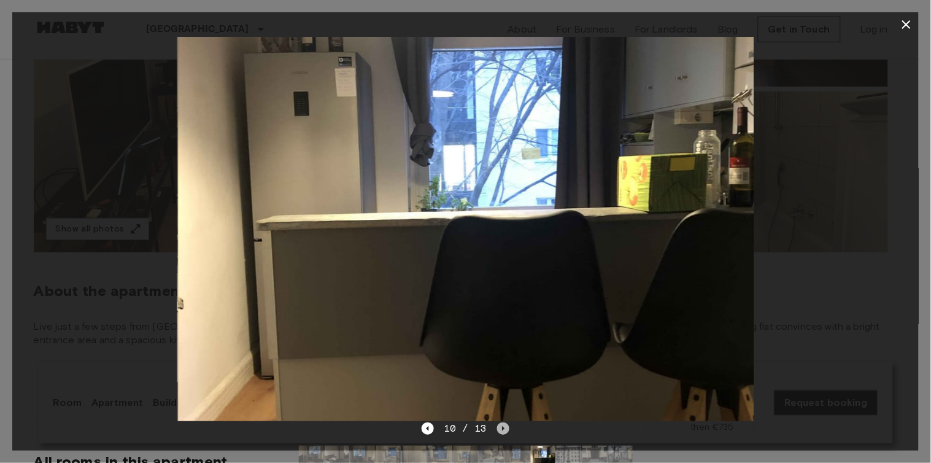
click at [499, 431] on icon "Next image" at bounding box center [503, 428] width 12 height 12
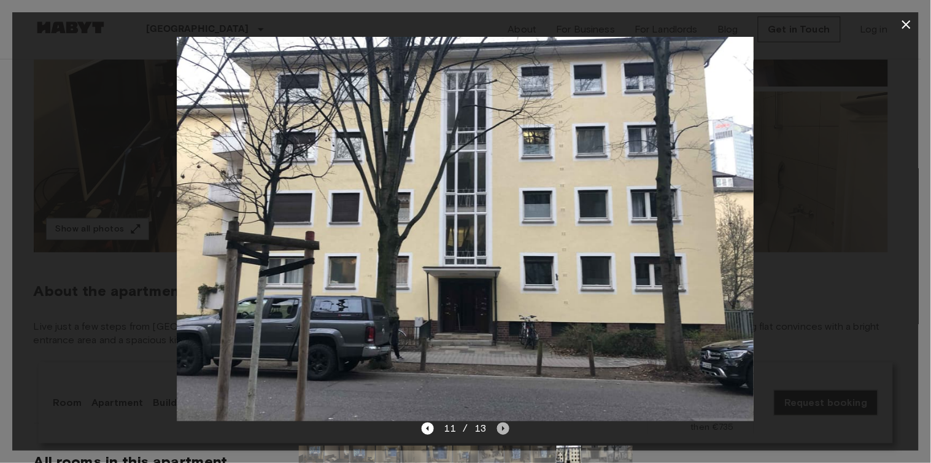
click at [499, 431] on icon "Next image" at bounding box center [503, 428] width 12 height 12
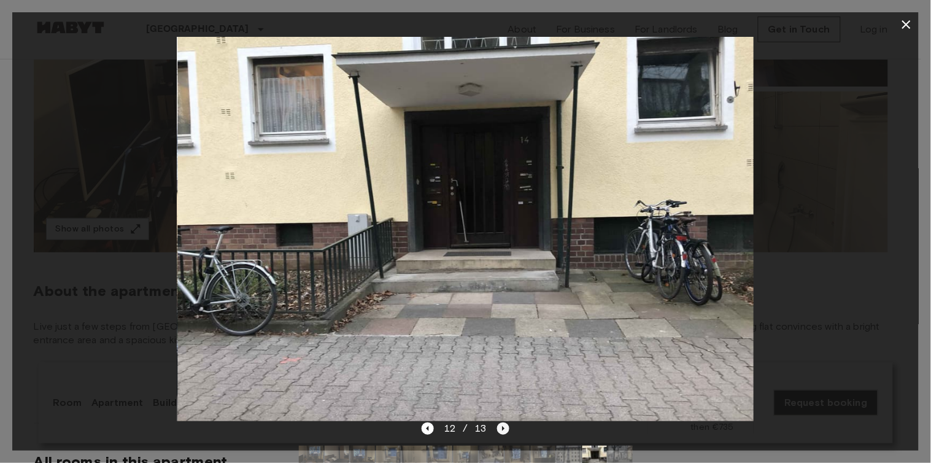
click at [499, 431] on icon "Next image" at bounding box center [503, 428] width 12 height 12
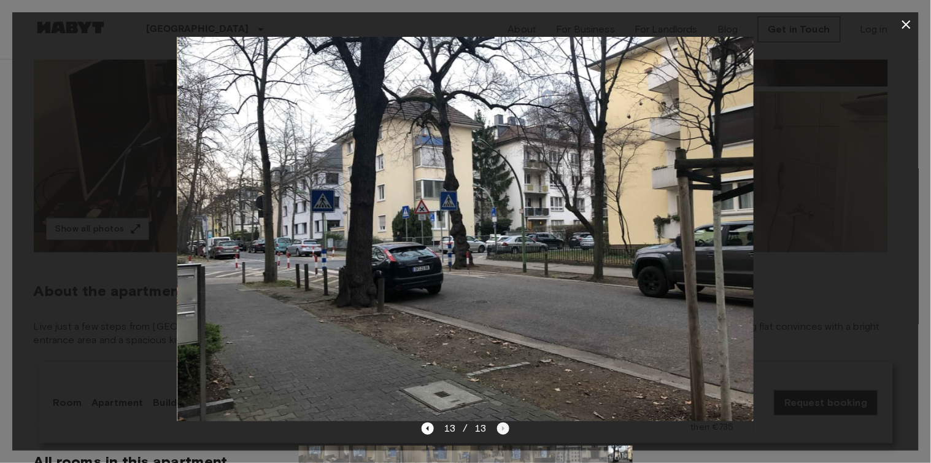
click at [499, 431] on div "13 / 13" at bounding box center [465, 428] width 88 height 15
click at [911, 21] on icon "button" at bounding box center [906, 24] width 15 height 15
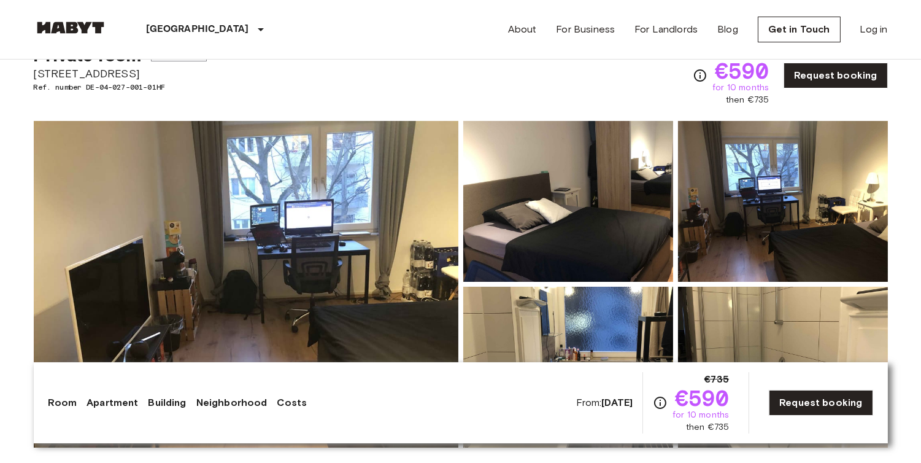
scroll to position [45, 0]
